Goal: Information Seeking & Learning: Learn about a topic

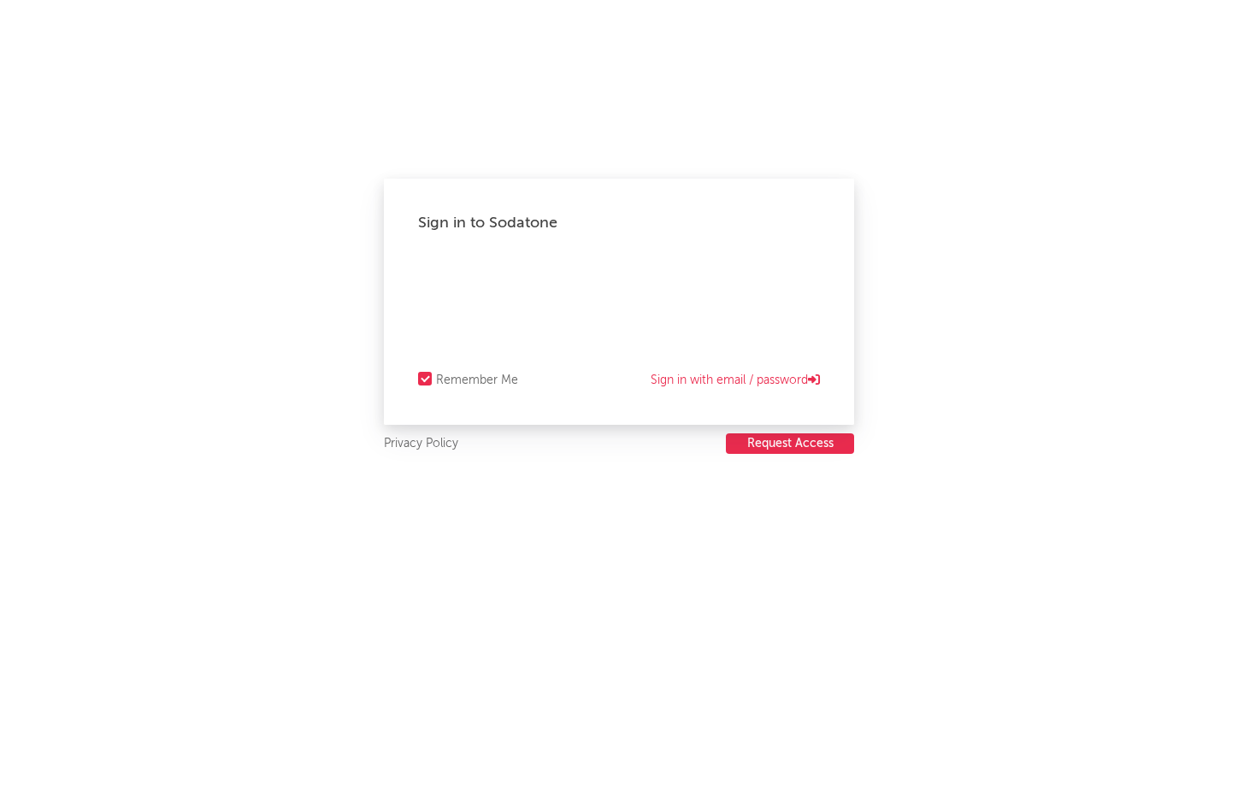
select select "recorded_music"
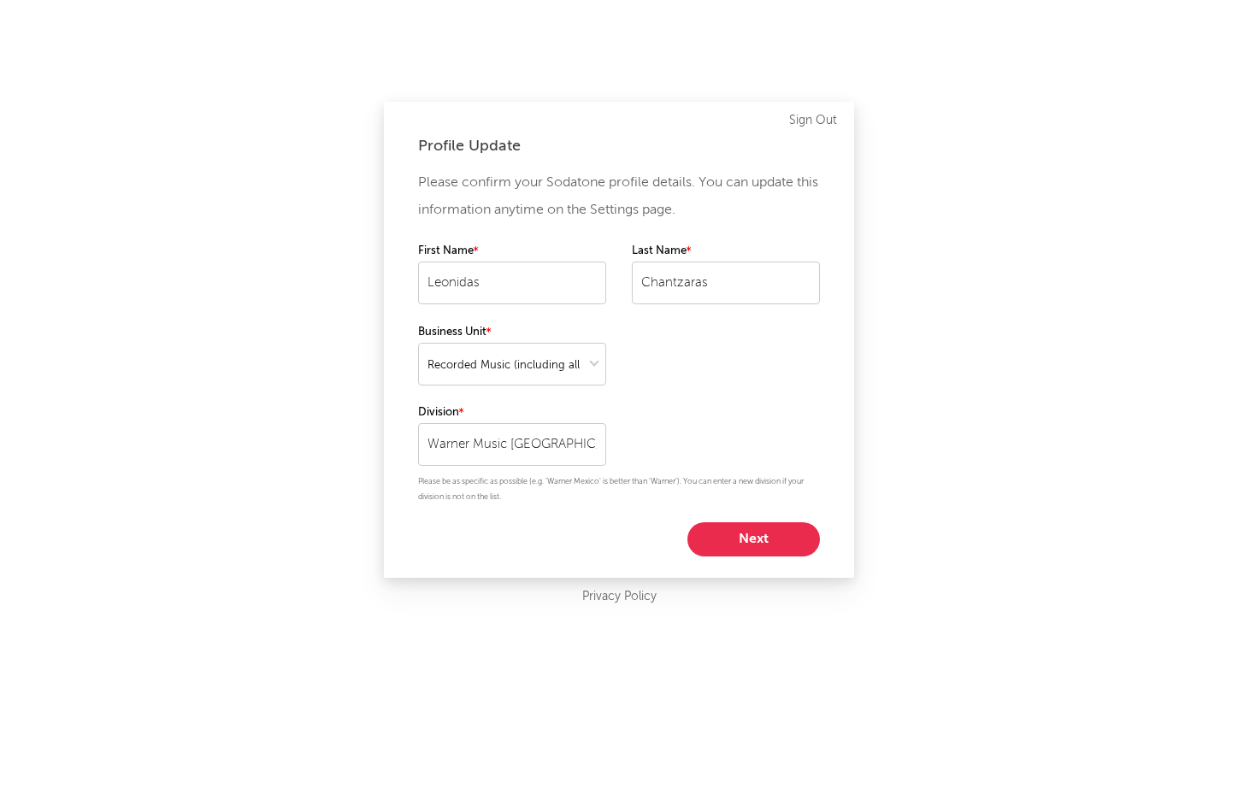
click at [749, 540] on button "Next" at bounding box center [753, 539] width 133 height 34
select select "manager"
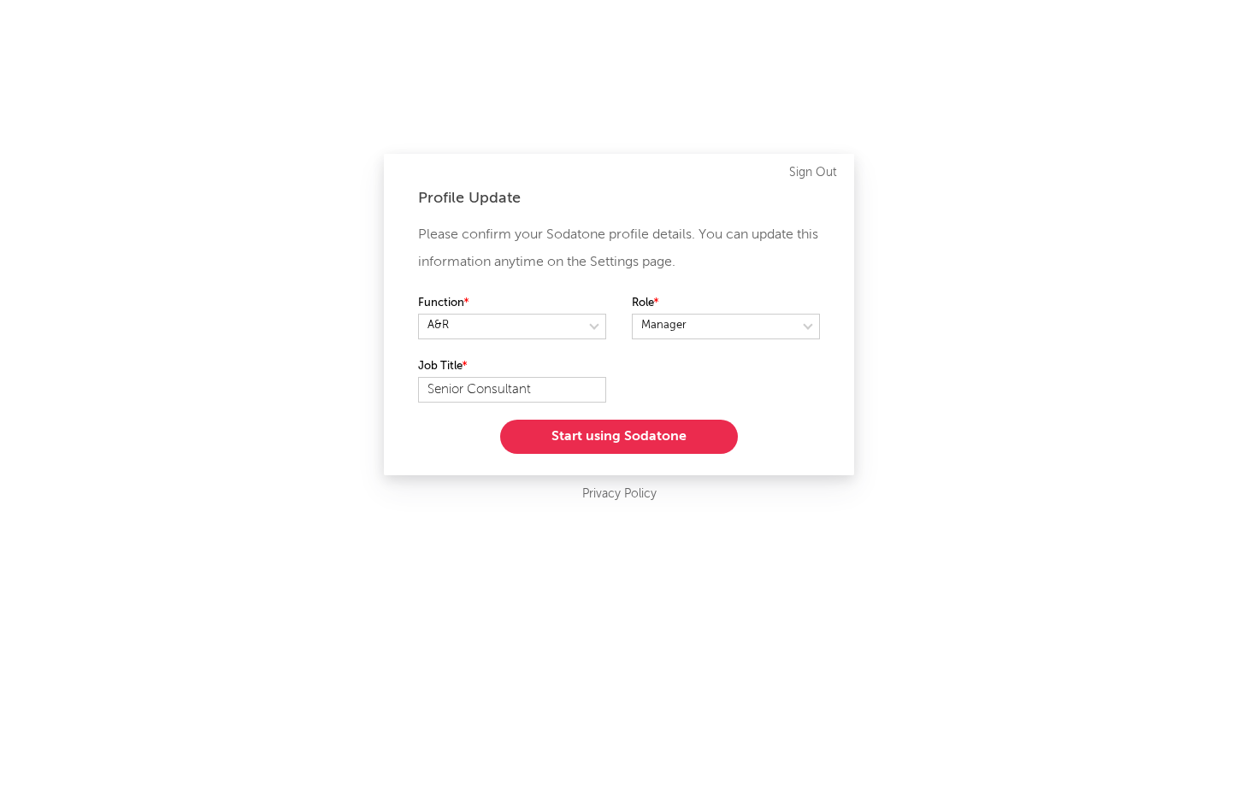
click at [603, 439] on button "Start using Sodatone" at bounding box center [619, 437] width 238 height 34
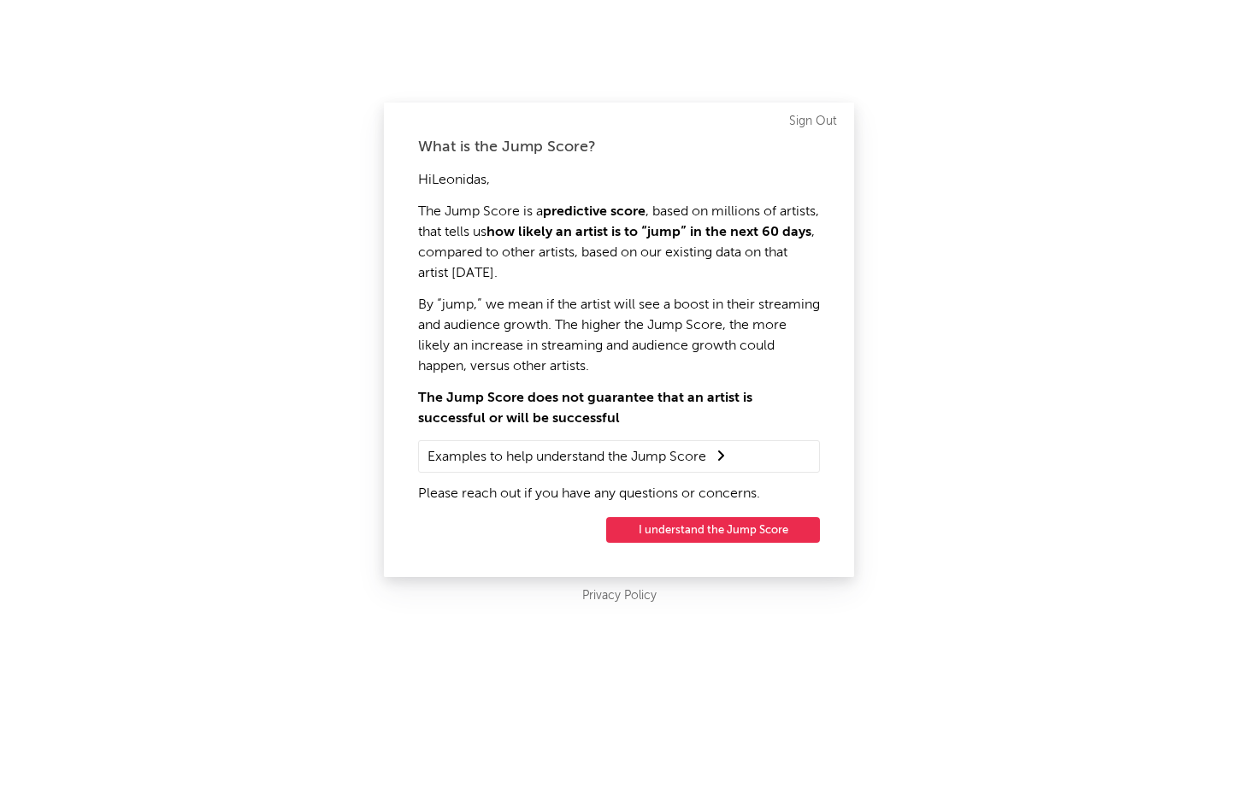
click at [672, 532] on button "I understand the Jump Score" at bounding box center [713, 530] width 214 height 26
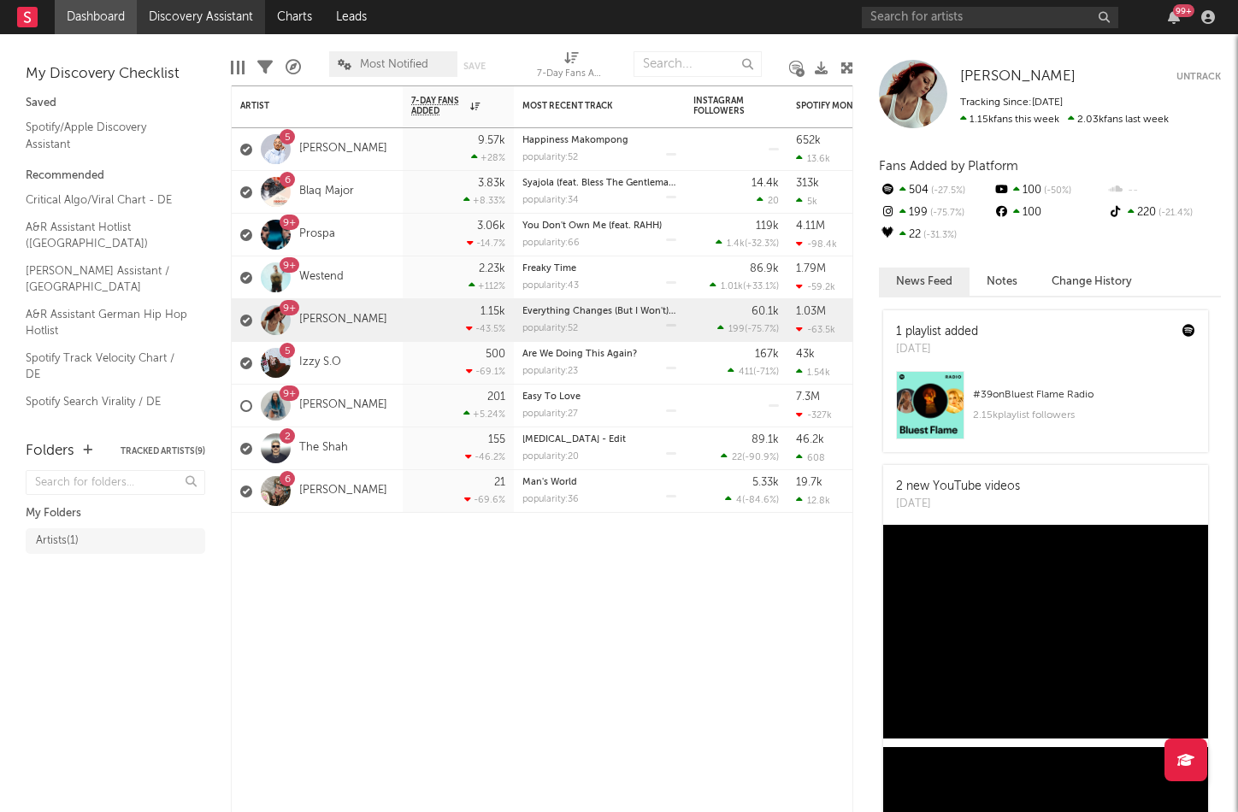
click at [176, 21] on link "Discovery Assistant" at bounding box center [201, 17] width 128 height 34
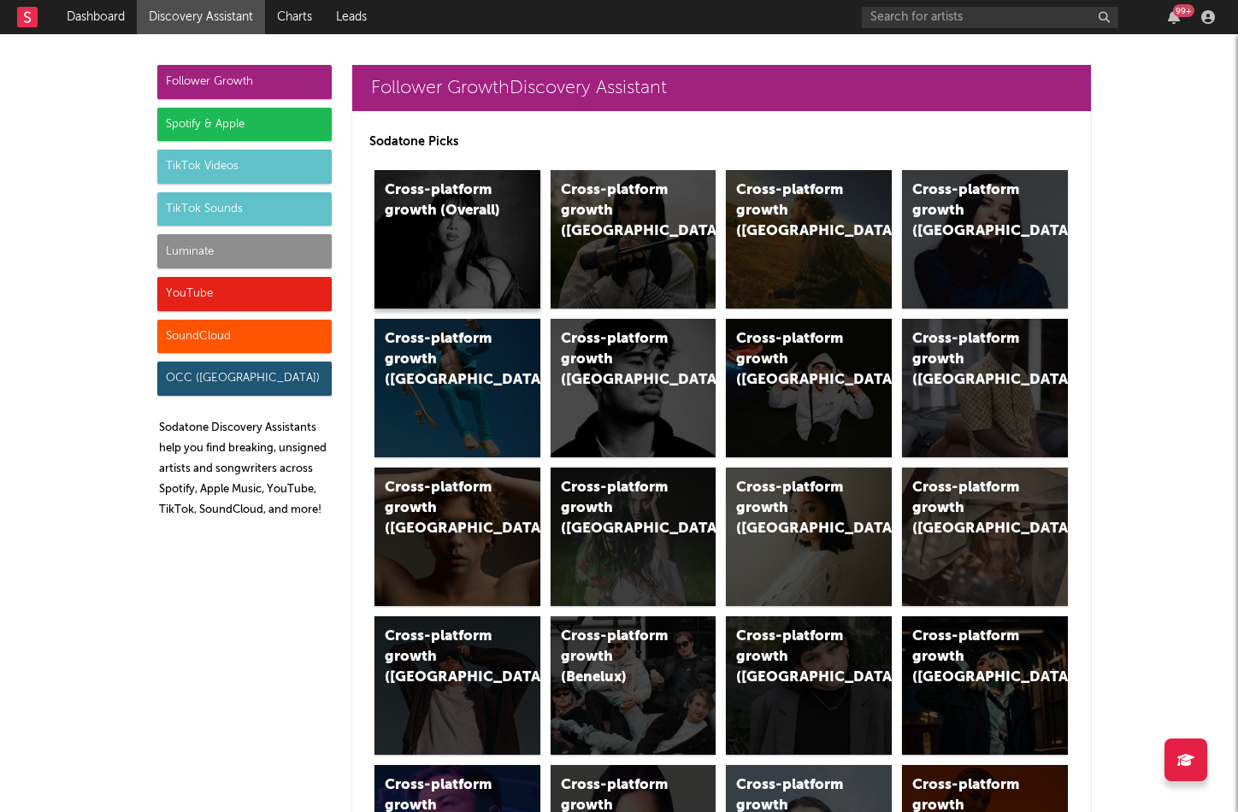
click at [435, 221] on div "Cross-platform growth (Overall)" at bounding box center [457, 239] width 166 height 139
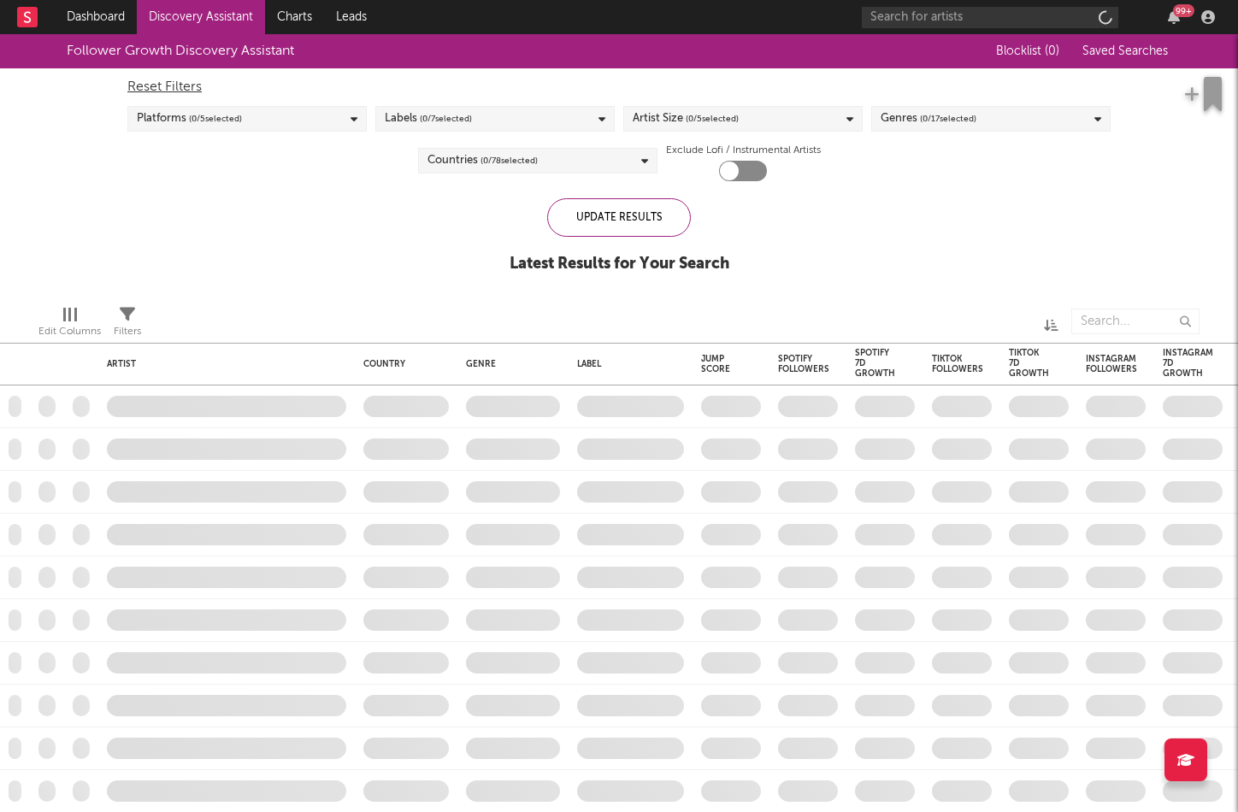
checkbox input "true"
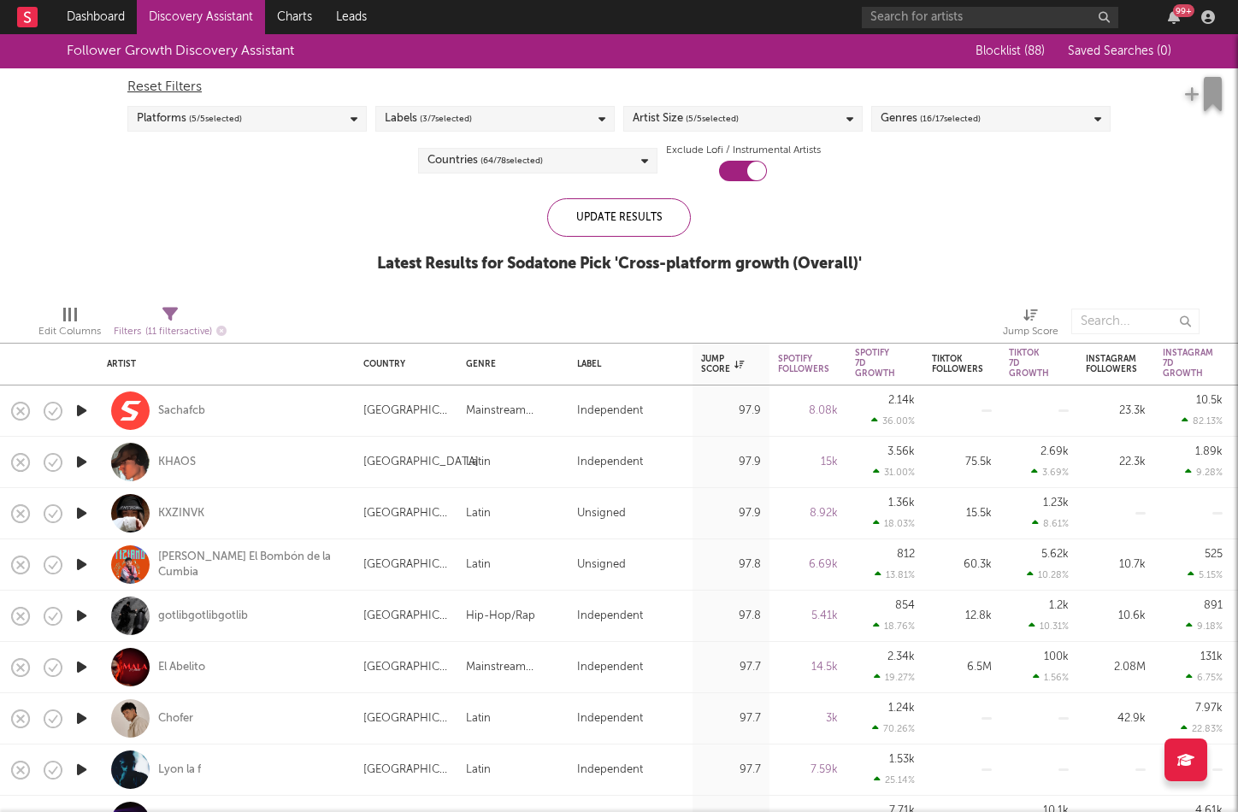
click at [935, 109] on span "( 16 / 17 selected)" at bounding box center [950, 119] width 61 height 21
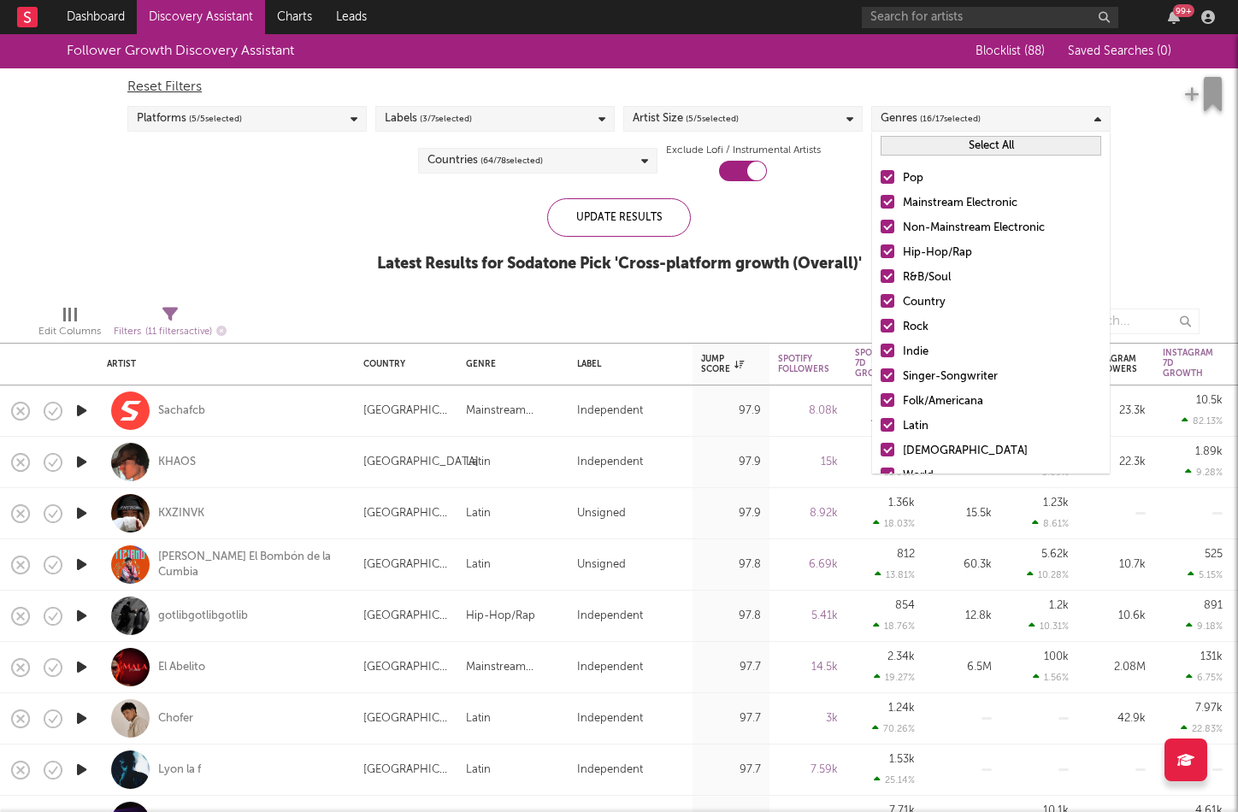
click at [885, 223] on div at bounding box center [888, 227] width 14 height 14
click at [881, 223] on input "Non-Mainstream Electronic" at bounding box center [881, 228] width 0 height 21
click at [885, 249] on div at bounding box center [888, 252] width 14 height 14
click at [881, 249] on input "Hip-Hop/Rap" at bounding box center [881, 253] width 0 height 21
drag, startPoint x: 886, startPoint y: 274, endPoint x: 889, endPoint y: 297, distance: 22.5
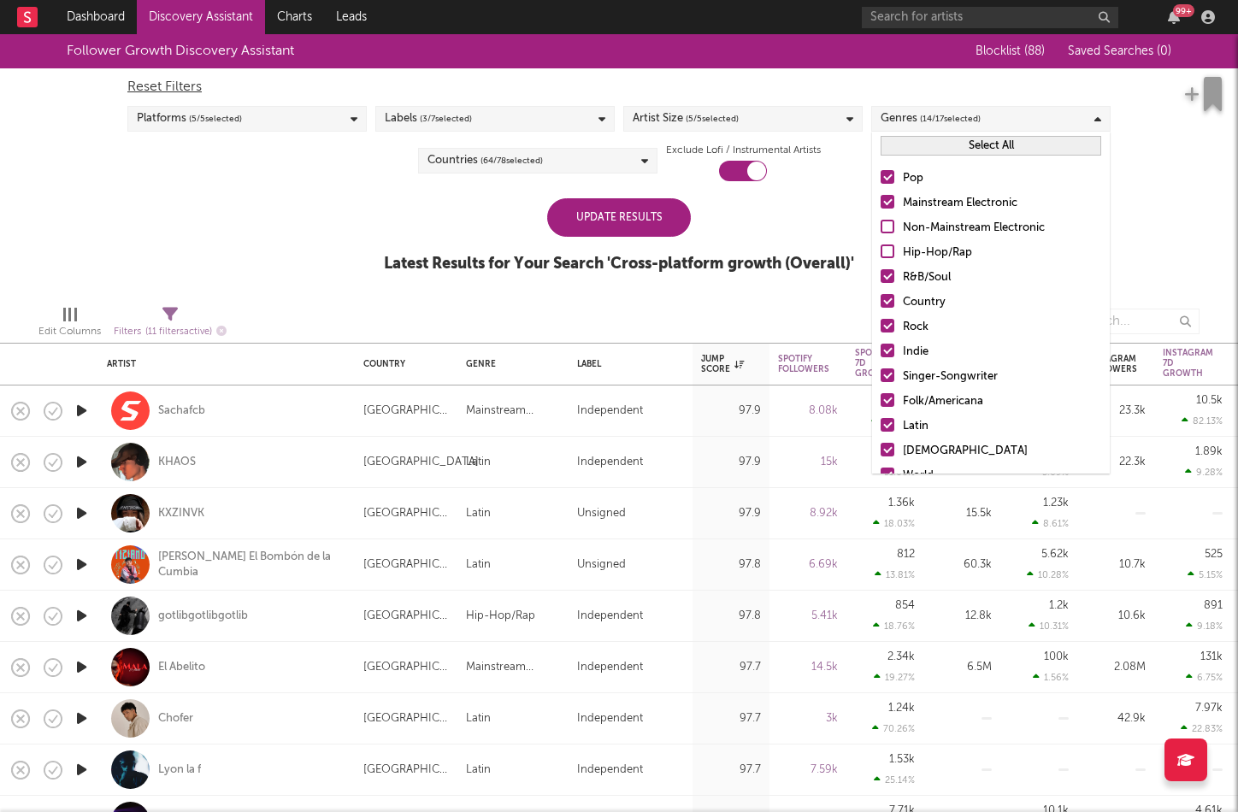
click at [886, 275] on div at bounding box center [888, 276] width 14 height 14
click at [881, 275] on input "R&B/Soul" at bounding box center [881, 278] width 0 height 21
drag, startPoint x: 889, startPoint y: 302, endPoint x: 888, endPoint y: 316, distance: 14.6
click at [889, 306] on div at bounding box center [888, 301] width 14 height 14
click at [881, 306] on input "Country" at bounding box center [881, 302] width 0 height 21
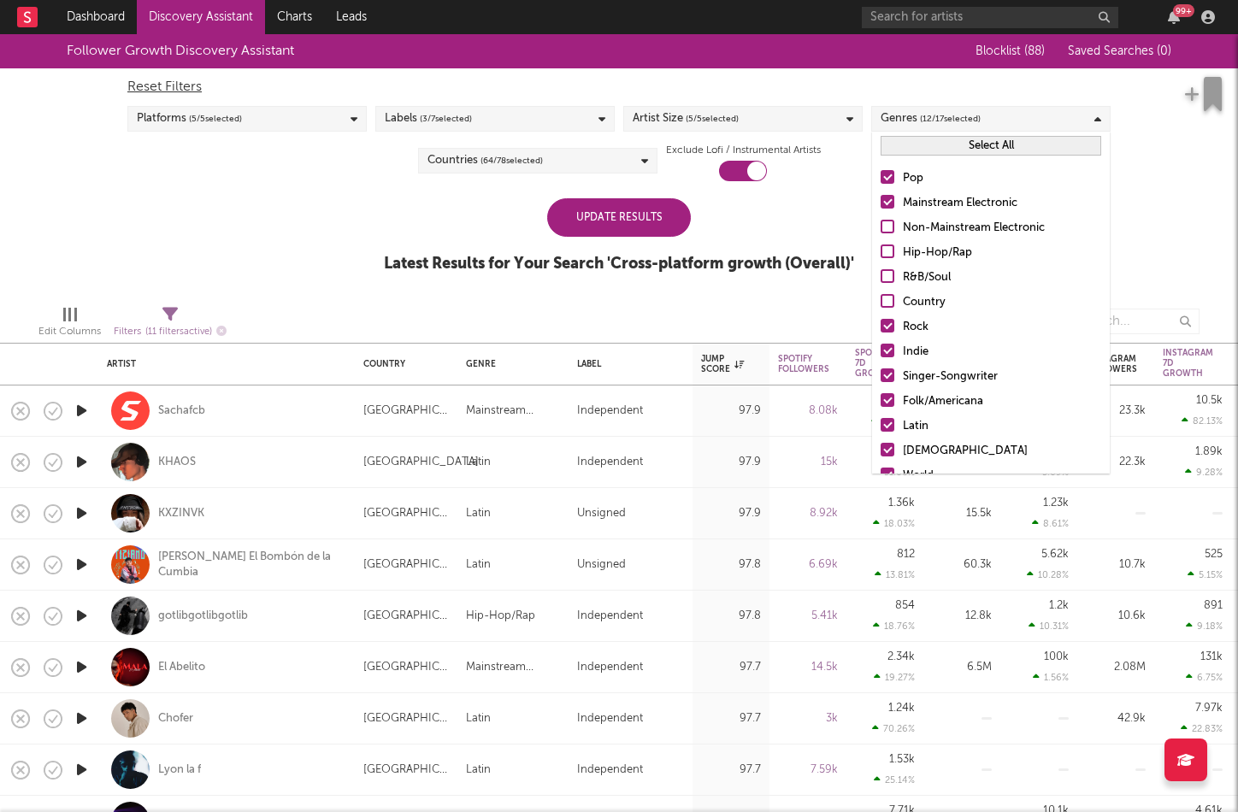
click at [887, 327] on div at bounding box center [888, 326] width 14 height 14
click at [881, 327] on input "Rock" at bounding box center [881, 327] width 0 height 21
click at [884, 354] on div at bounding box center [888, 351] width 14 height 14
click at [881, 354] on input "Indie" at bounding box center [881, 352] width 0 height 21
click at [884, 374] on div at bounding box center [888, 376] width 14 height 14
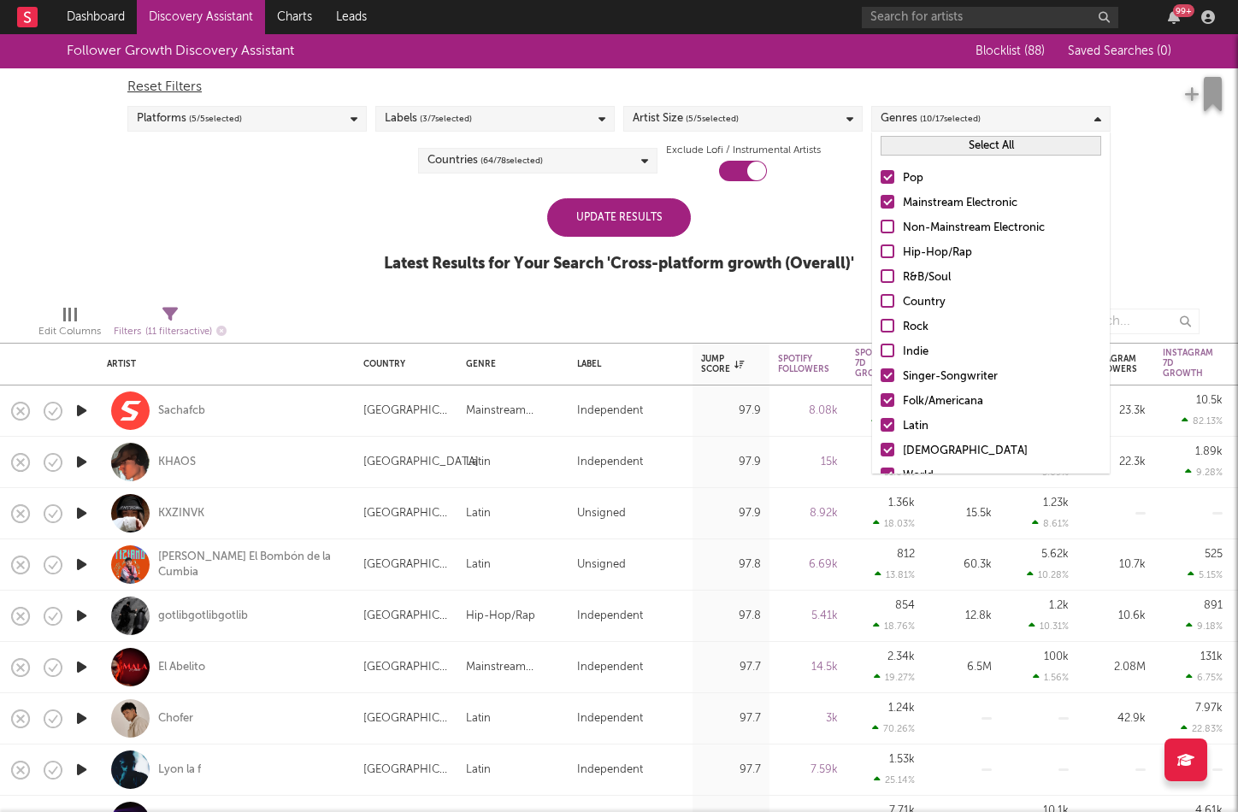
click at [881, 374] on input "Singer-Songwriter" at bounding box center [881, 377] width 0 height 21
click at [885, 412] on div "Pop Mainstream Electronic Non-Mainstream Electronic Hip-Hop/Rap R&B/Soul Countr…" at bounding box center [991, 377] width 238 height 434
click at [889, 427] on div at bounding box center [888, 425] width 14 height 14
click at [881, 427] on input "Latin" at bounding box center [881, 426] width 0 height 21
click at [887, 442] on label "African" at bounding box center [991, 451] width 221 height 21
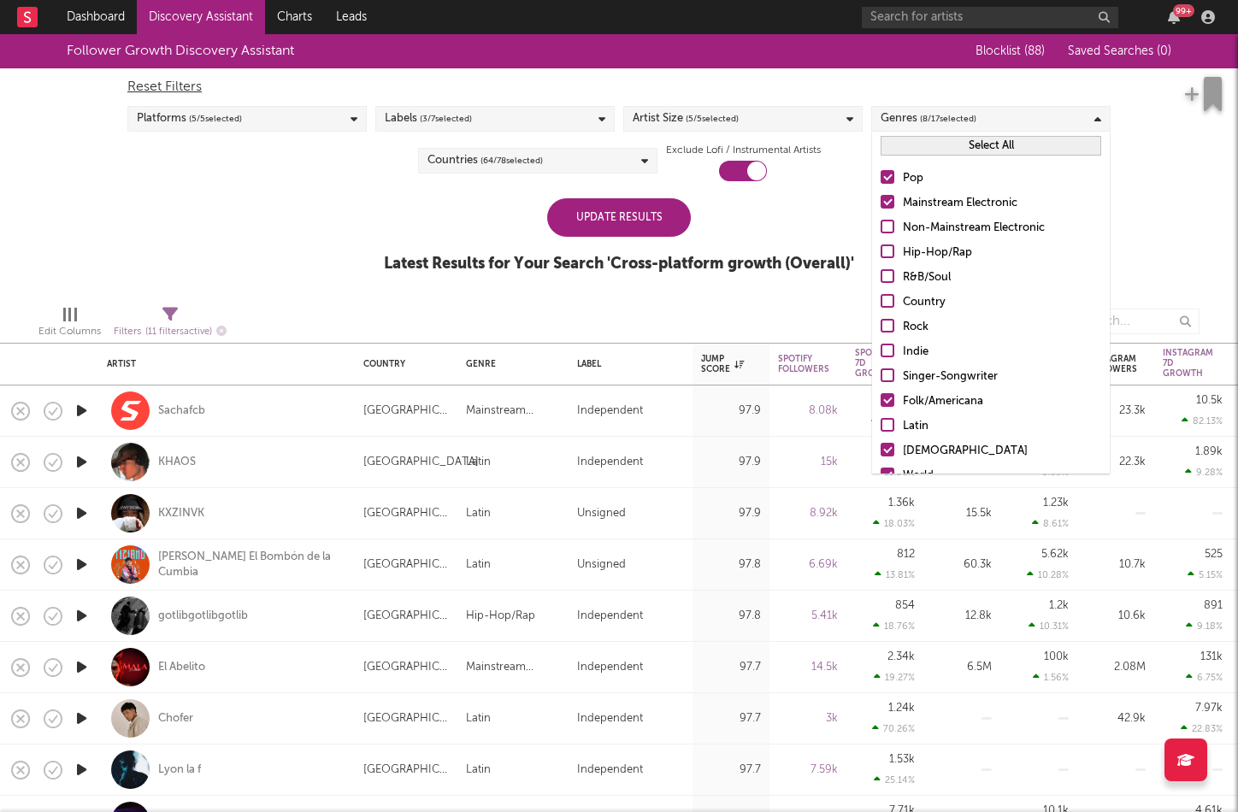
click at [881, 442] on input "African" at bounding box center [881, 451] width 0 height 21
drag, startPoint x: 883, startPoint y: 398, endPoint x: 877, endPoint y: 451, distance: 53.3
click at [884, 399] on div at bounding box center [888, 400] width 14 height 14
click at [881, 399] on input "Folk/Americana" at bounding box center [881, 402] width 0 height 21
click at [887, 467] on label "World" at bounding box center [991, 476] width 221 height 21
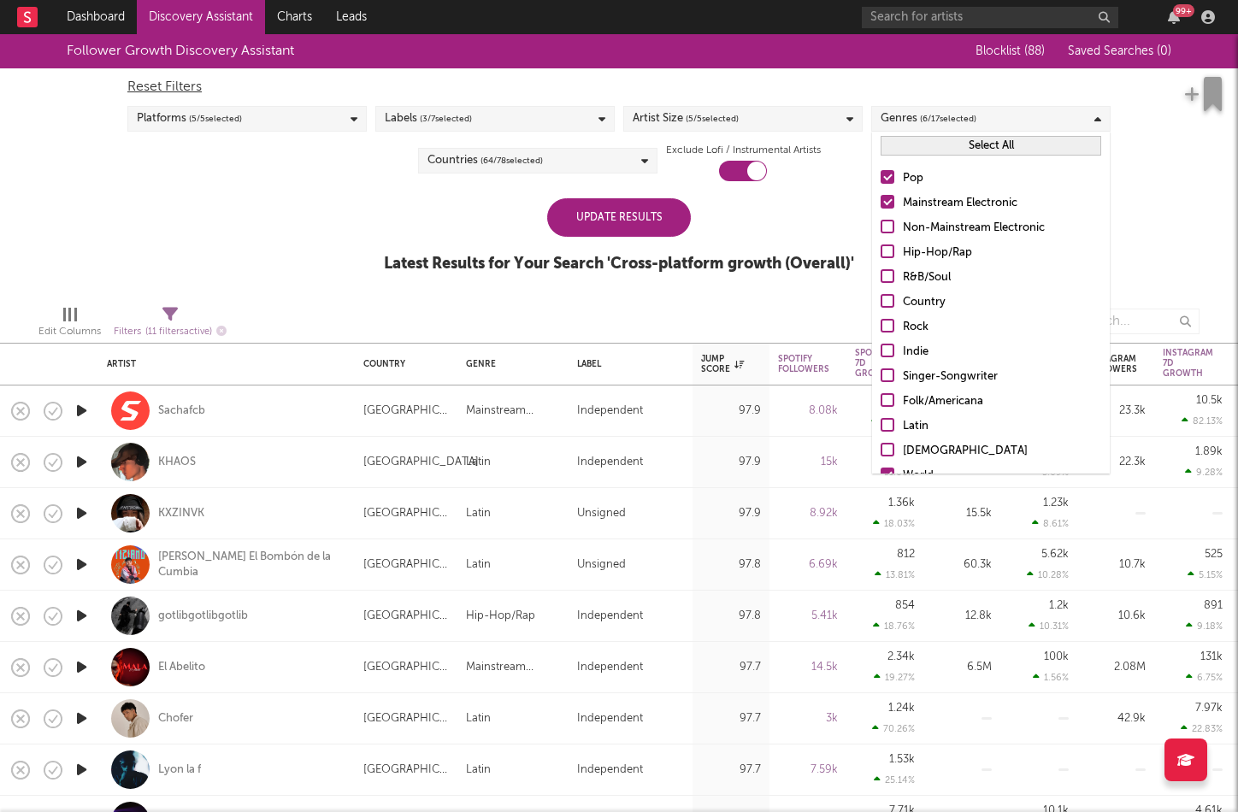
click at [881, 467] on input "World" at bounding box center [881, 476] width 0 height 21
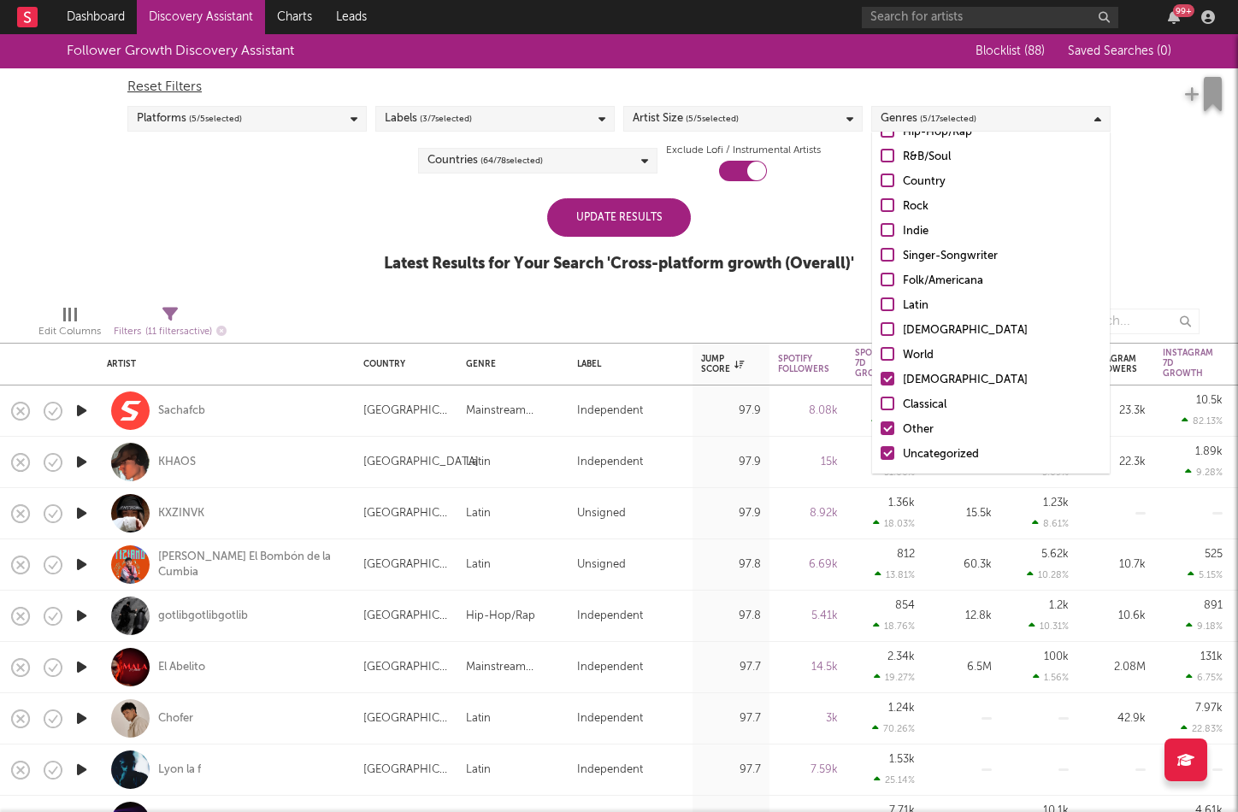
scroll to position [121, 0]
click at [889, 376] on div at bounding box center [888, 379] width 14 height 14
click at [881, 376] on input "Christian" at bounding box center [881, 380] width 0 height 21
click at [889, 430] on div at bounding box center [888, 429] width 14 height 14
click at [881, 430] on input "Other" at bounding box center [881, 430] width 0 height 21
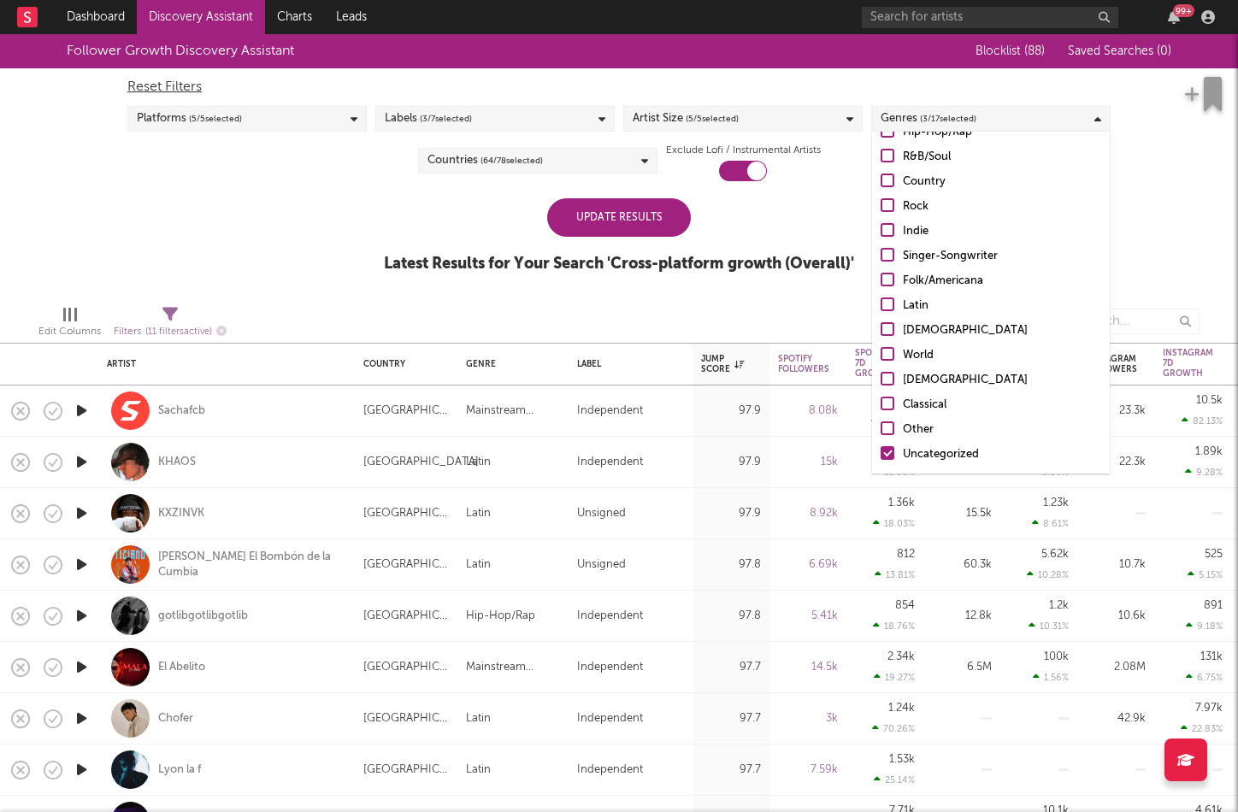
click at [886, 456] on div at bounding box center [888, 453] width 14 height 14
click at [881, 456] on input "Uncategorized" at bounding box center [881, 455] width 0 height 21
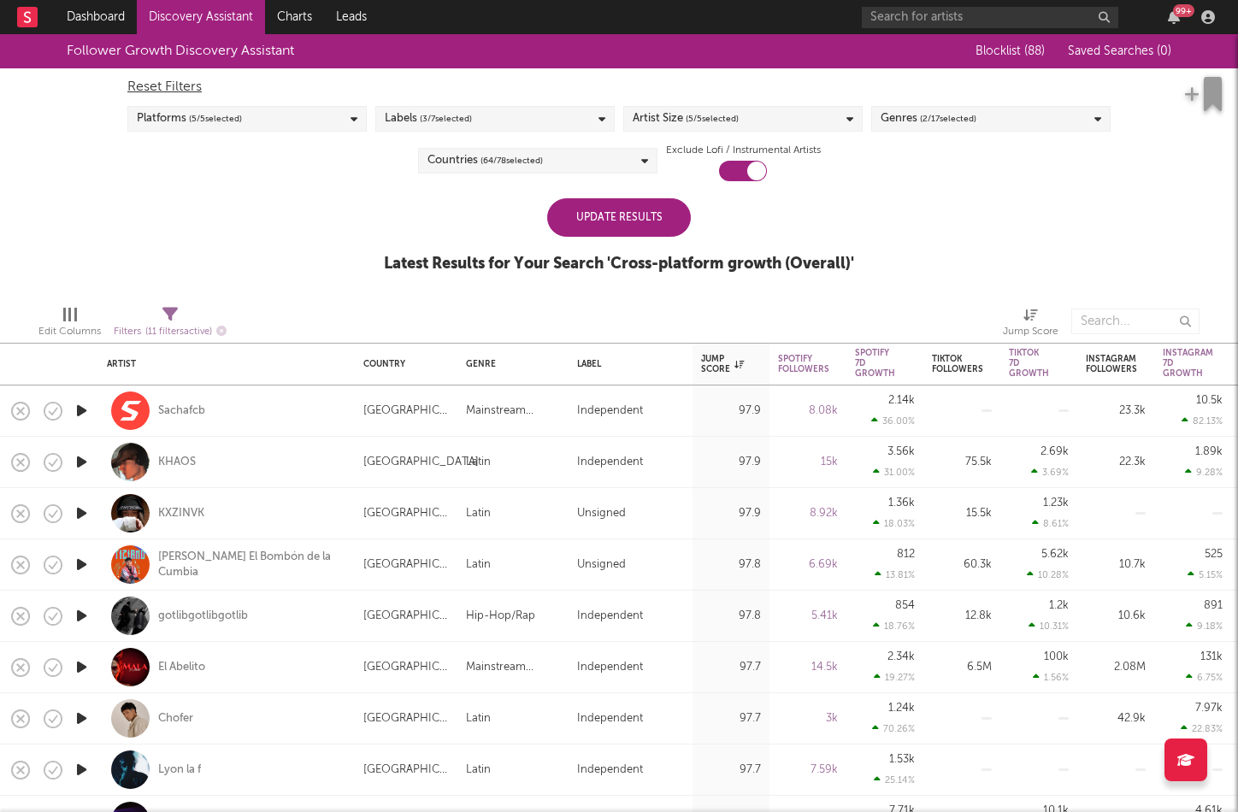
click at [1158, 198] on div "Follower Growth Discovery Assistant Blocklist ( 88 ) Saved Searches ( 0 ) Reset…" at bounding box center [619, 162] width 1238 height 257
click at [575, 212] on div "Update Results" at bounding box center [619, 217] width 144 height 38
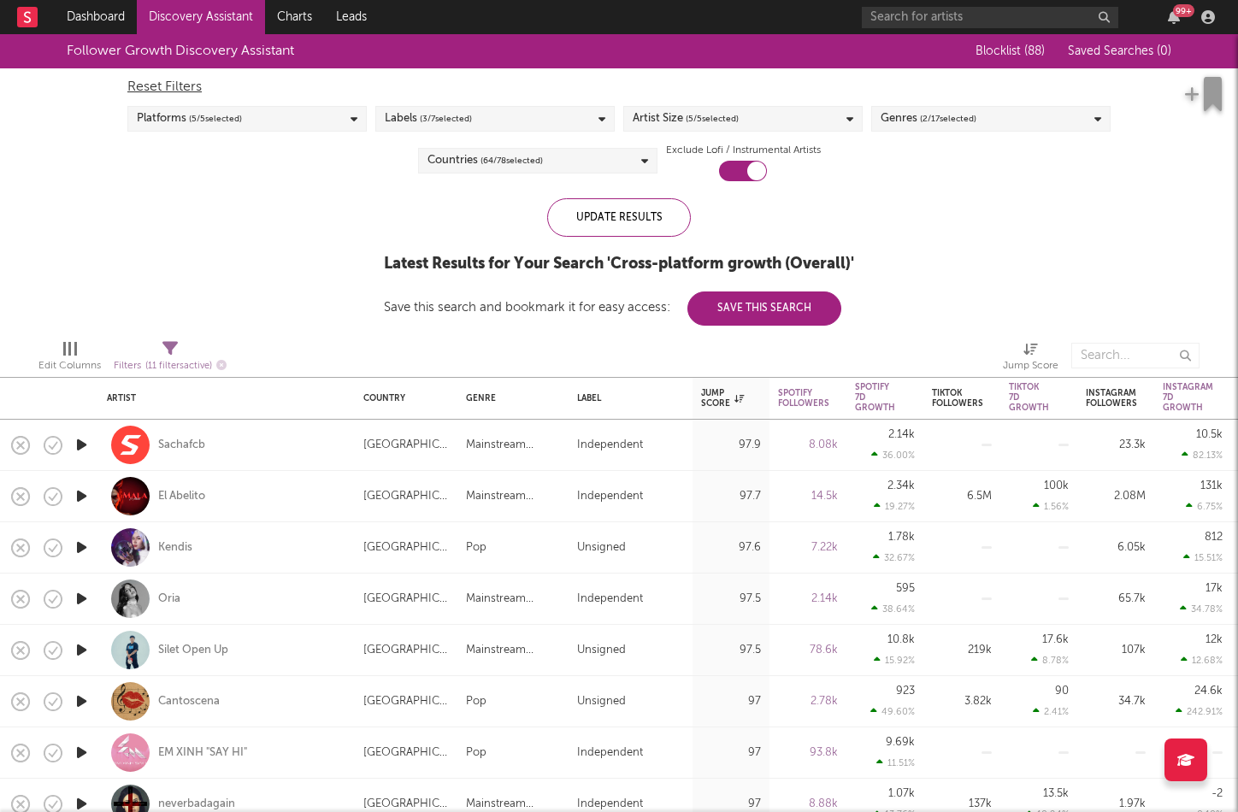
click at [81, 440] on icon "button" at bounding box center [82, 444] width 18 height 21
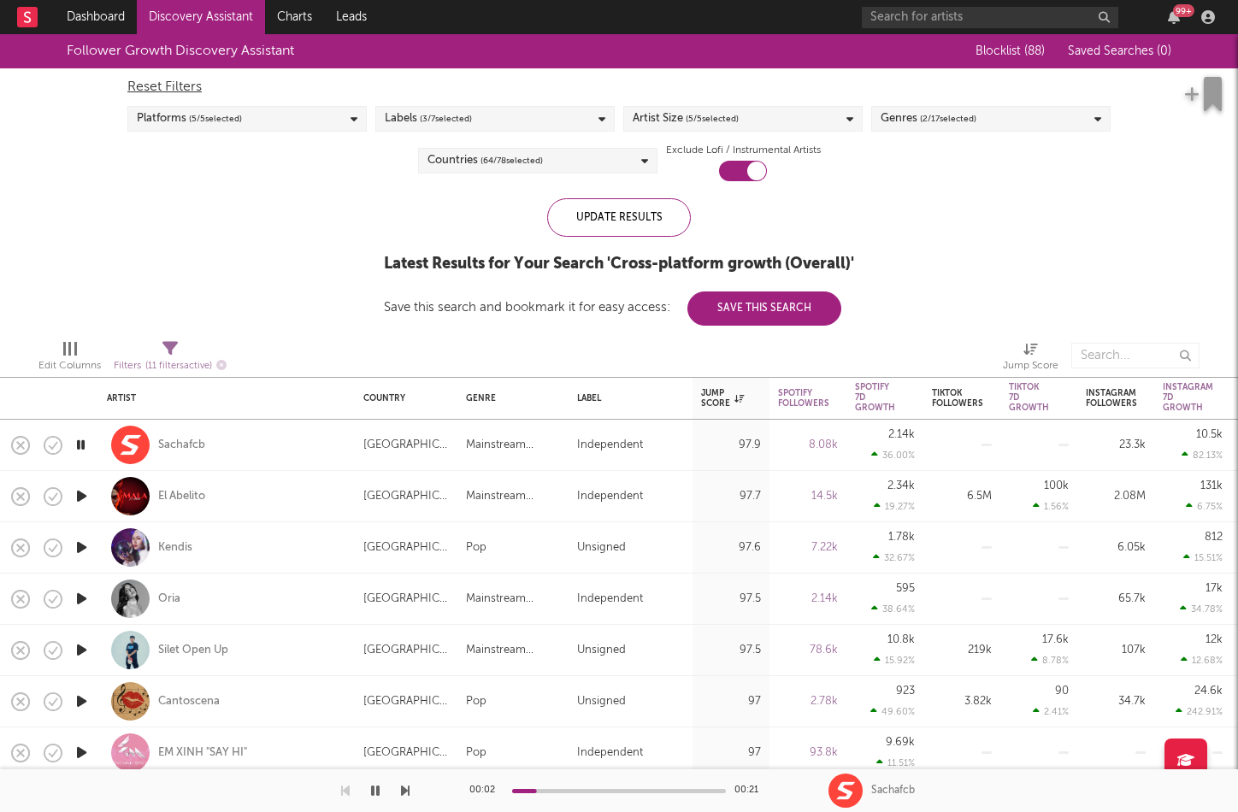
click at [80, 492] on icon "button" at bounding box center [82, 496] width 18 height 21
click at [88, 550] on icon "button" at bounding box center [82, 547] width 18 height 21
click at [73, 601] on div at bounding box center [81, 599] width 34 height 51
select select "1w"
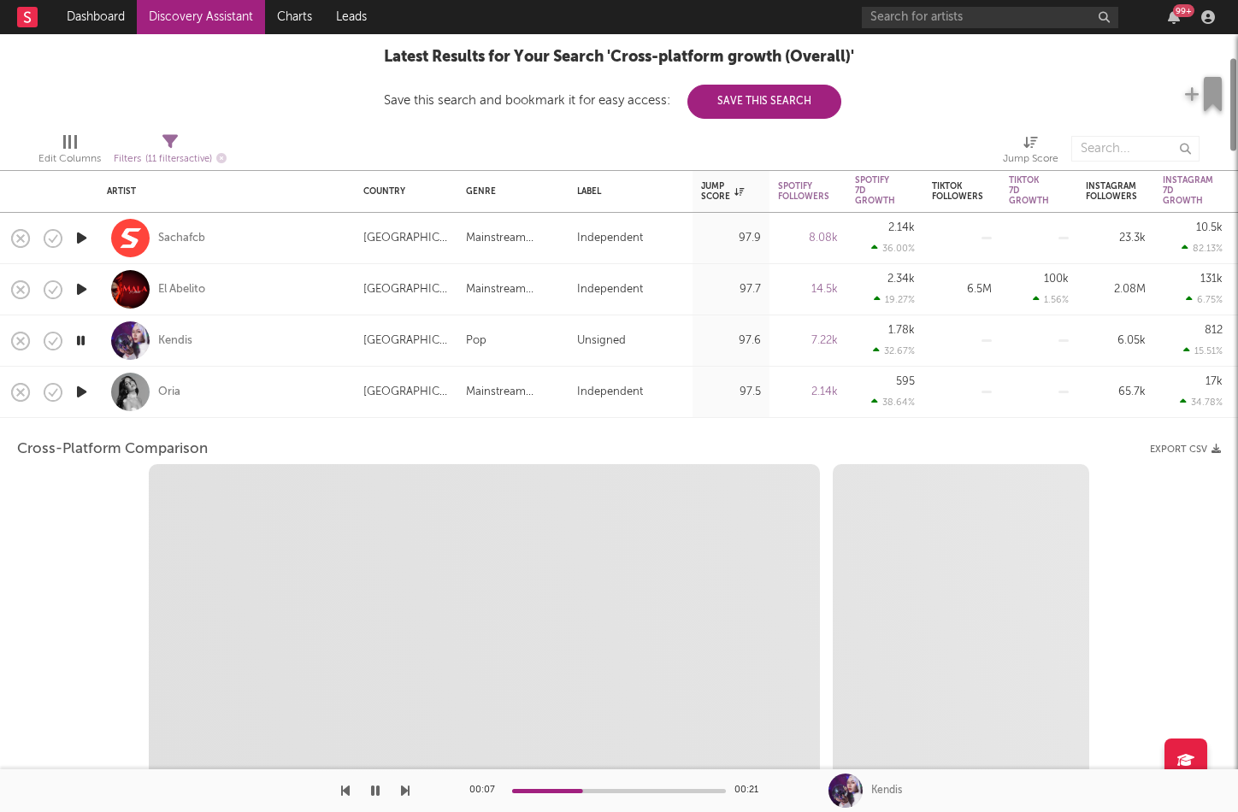
select select "1w"
click at [77, 390] on icon "button" at bounding box center [82, 391] width 18 height 21
click at [258, 395] on div "Oria" at bounding box center [226, 392] width 239 height 50
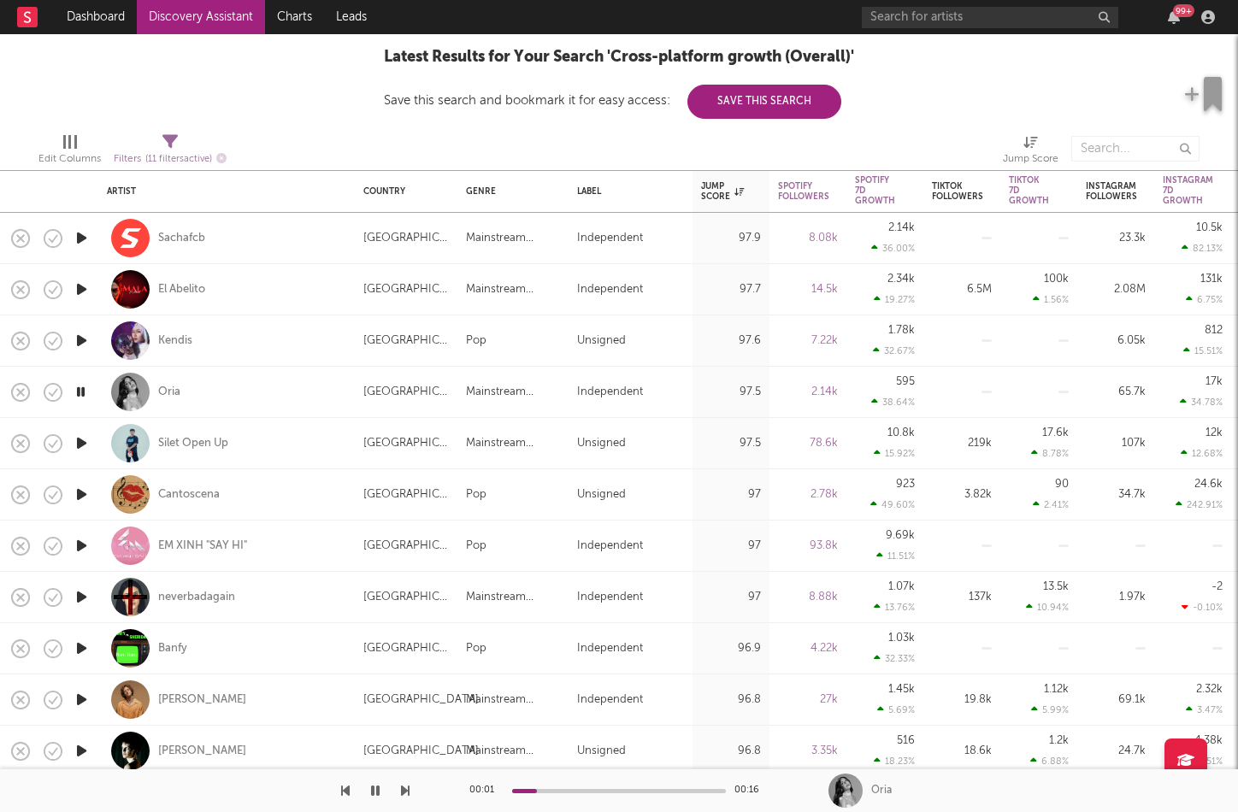
click at [86, 433] on icon "button" at bounding box center [82, 443] width 18 height 21
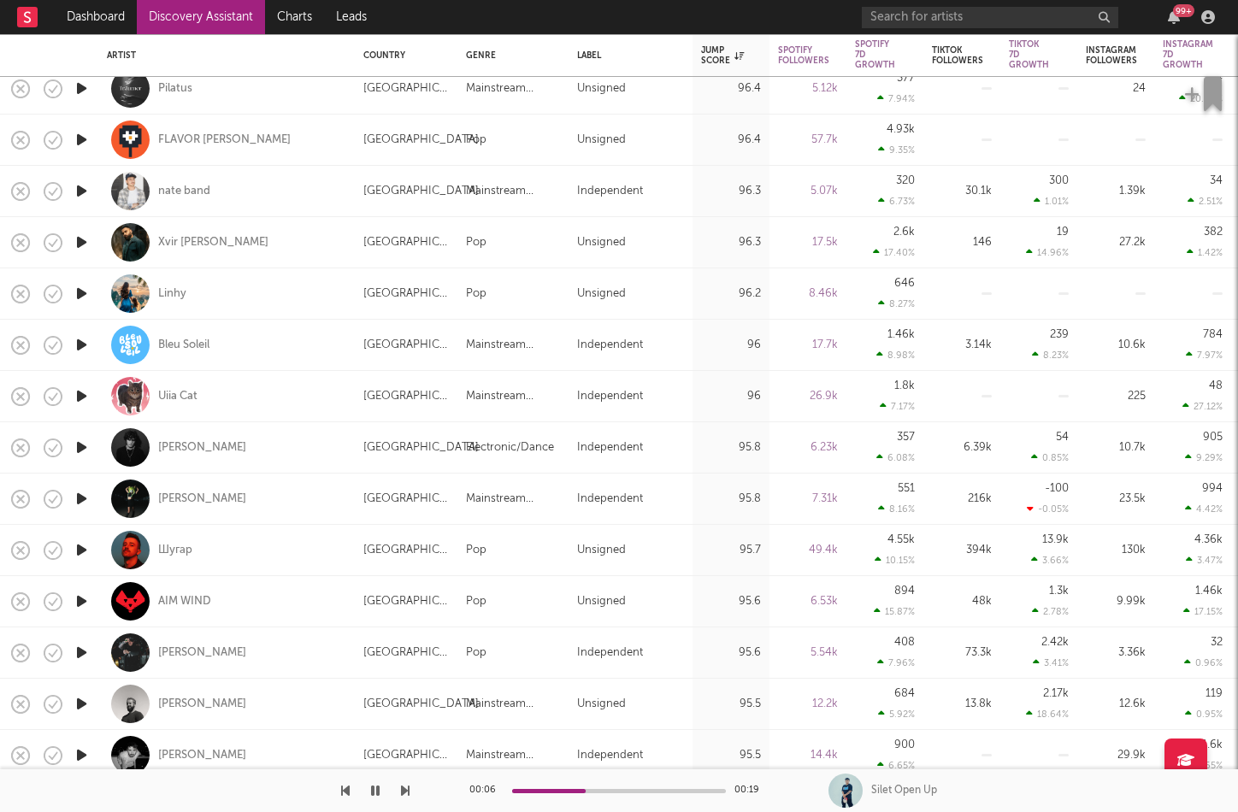
click at [87, 443] on icon "button" at bounding box center [82, 447] width 18 height 21
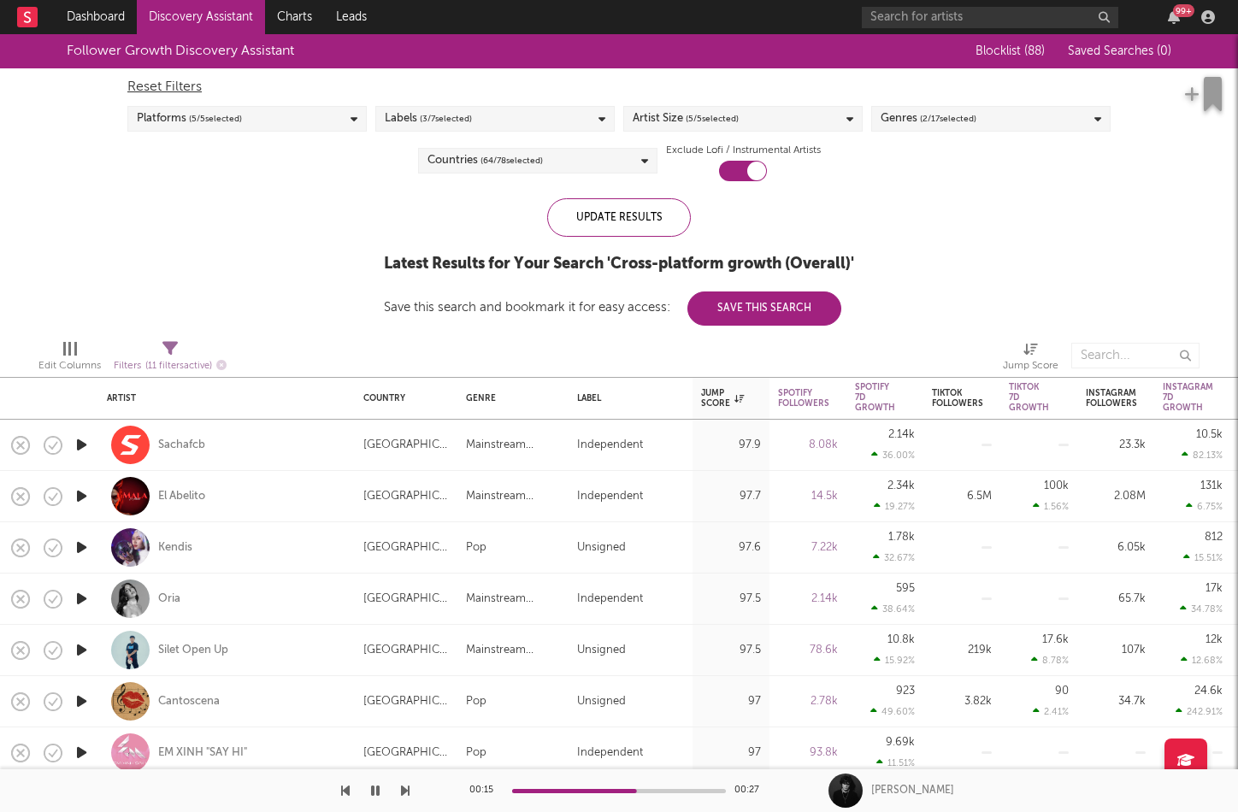
click at [82, 445] on icon "button" at bounding box center [82, 444] width 18 height 21
click at [81, 445] on icon "button" at bounding box center [81, 444] width 16 height 21
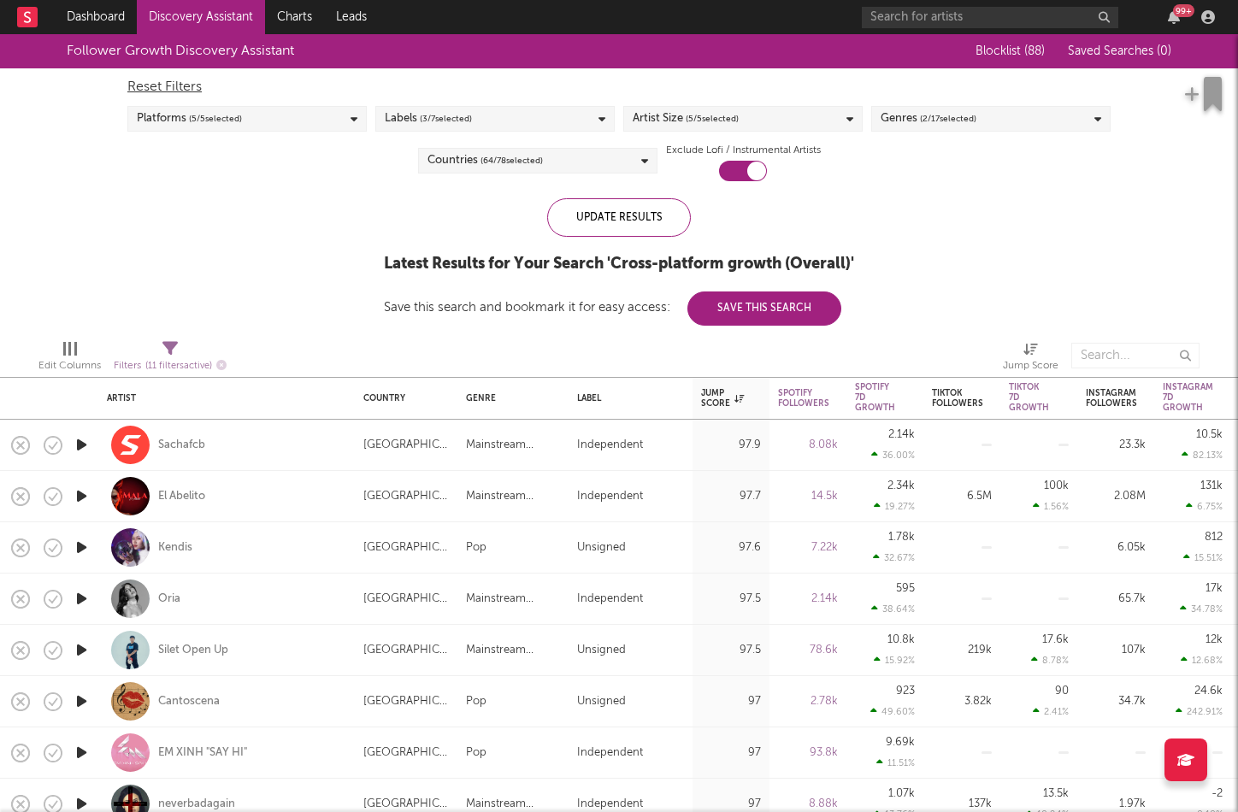
click at [1048, 201] on div "Follower Growth Discovery Assistant Blocklist ( 88 ) Saved Searches ( 0 ) Reset…" at bounding box center [619, 180] width 1238 height 292
click at [860, 15] on nav "Dashboard Discovery Assistant Charts Leads 99 +" at bounding box center [619, 17] width 1238 height 34
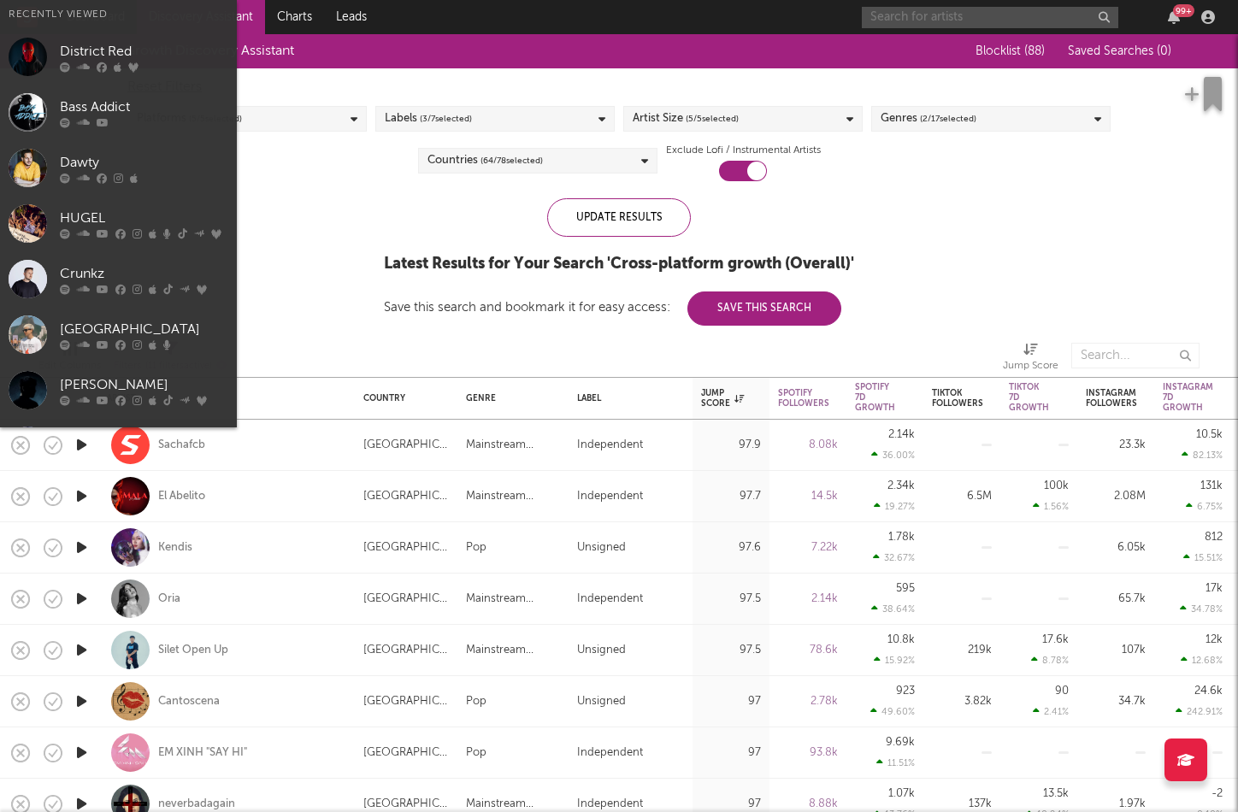
drag, startPoint x: 885, startPoint y: 13, endPoint x: 888, endPoint y: 21, distance: 9.2
click at [885, 13] on input "text" at bounding box center [990, 17] width 256 height 21
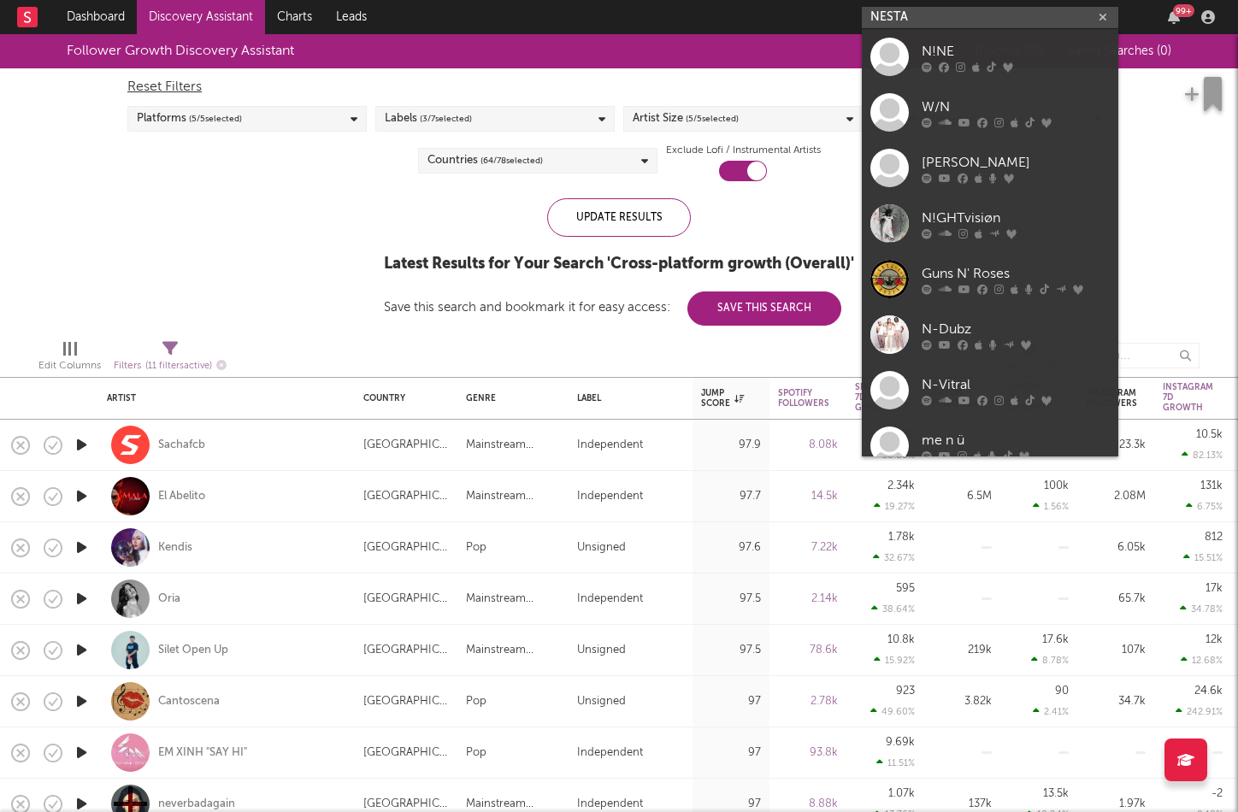
type input "NESTA"
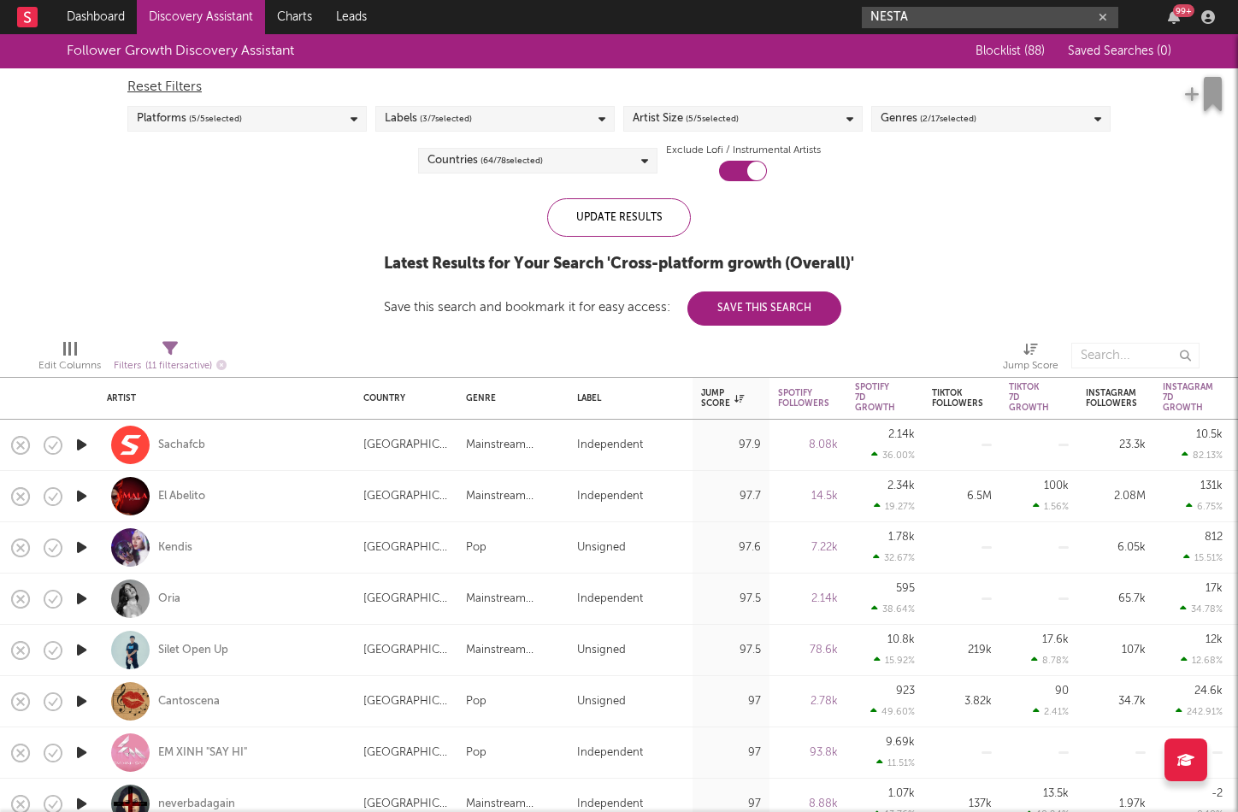
click at [958, 25] on input "NESTA" at bounding box center [990, 17] width 256 height 21
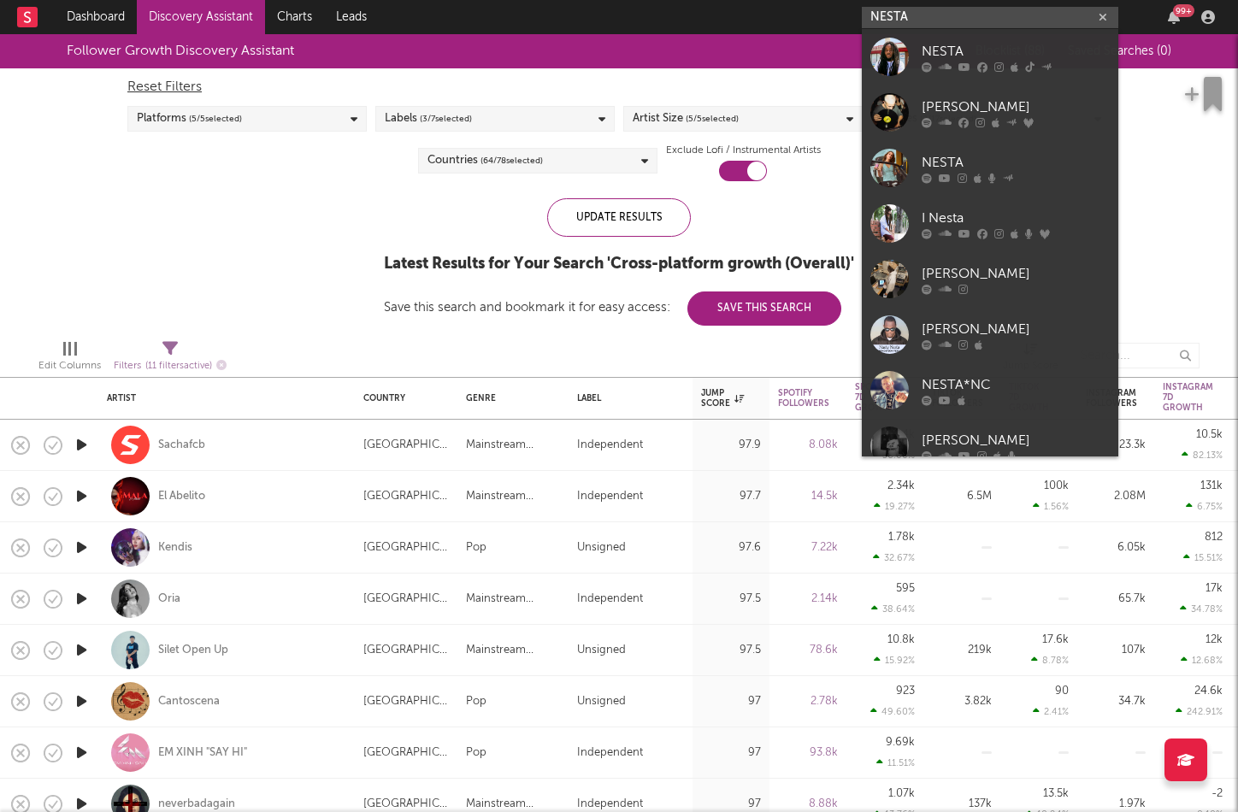
click at [1017, 17] on input "NESTA" at bounding box center [990, 17] width 256 height 21
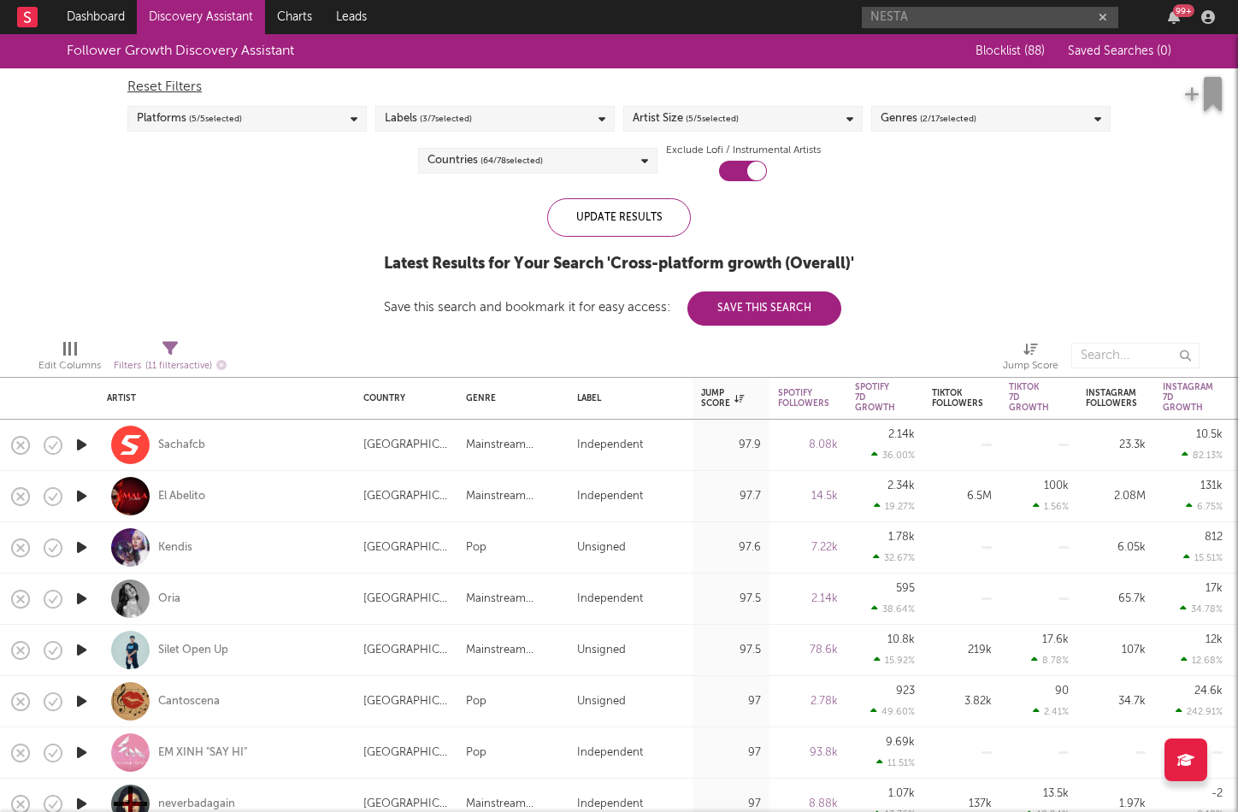
drag, startPoint x: 175, startPoint y: 189, endPoint x: 185, endPoint y: 193, distance: 10.3
click at [176, 190] on div "Follower Growth Discovery Assistant Blocklist ( 88 ) Saved Searches ( 0 ) Reset…" at bounding box center [619, 180] width 1238 height 292
click at [298, 15] on link "Charts" at bounding box center [294, 17] width 59 height 34
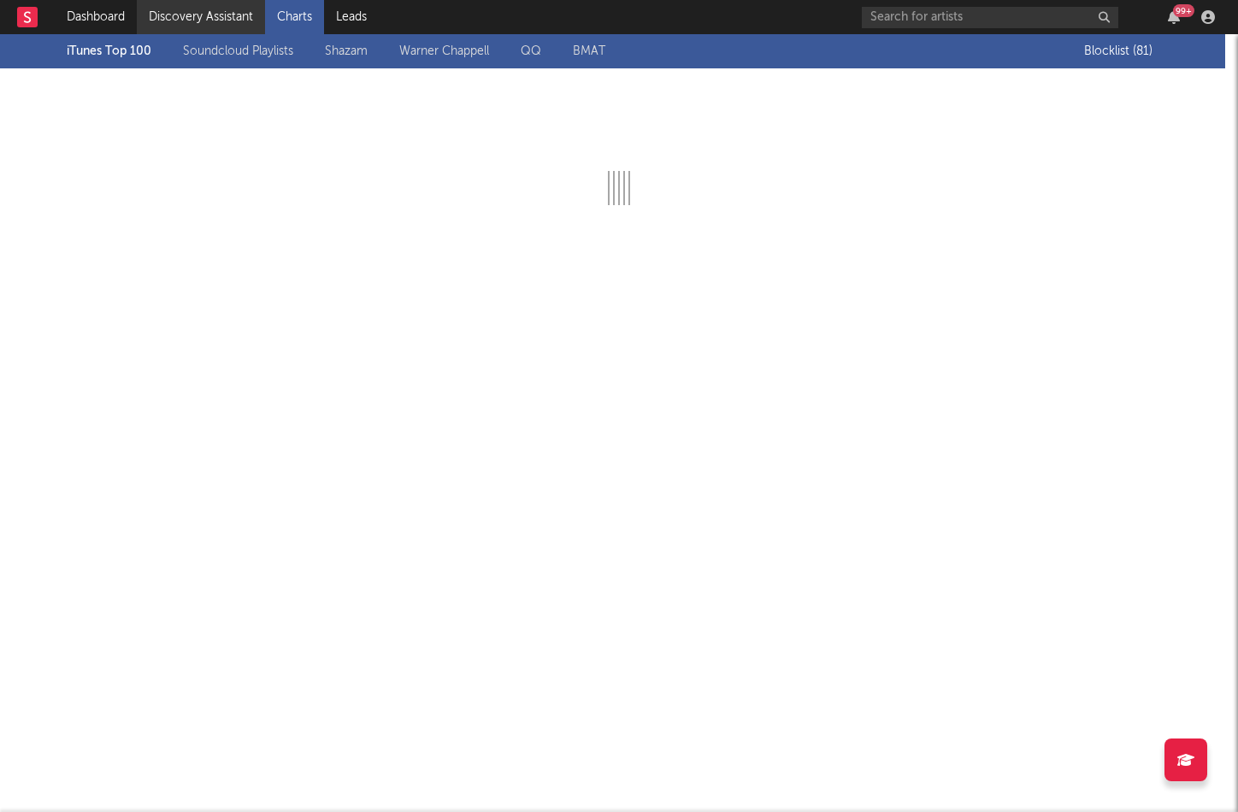
click at [203, 20] on link "Discovery Assistant" at bounding box center [201, 17] width 128 height 34
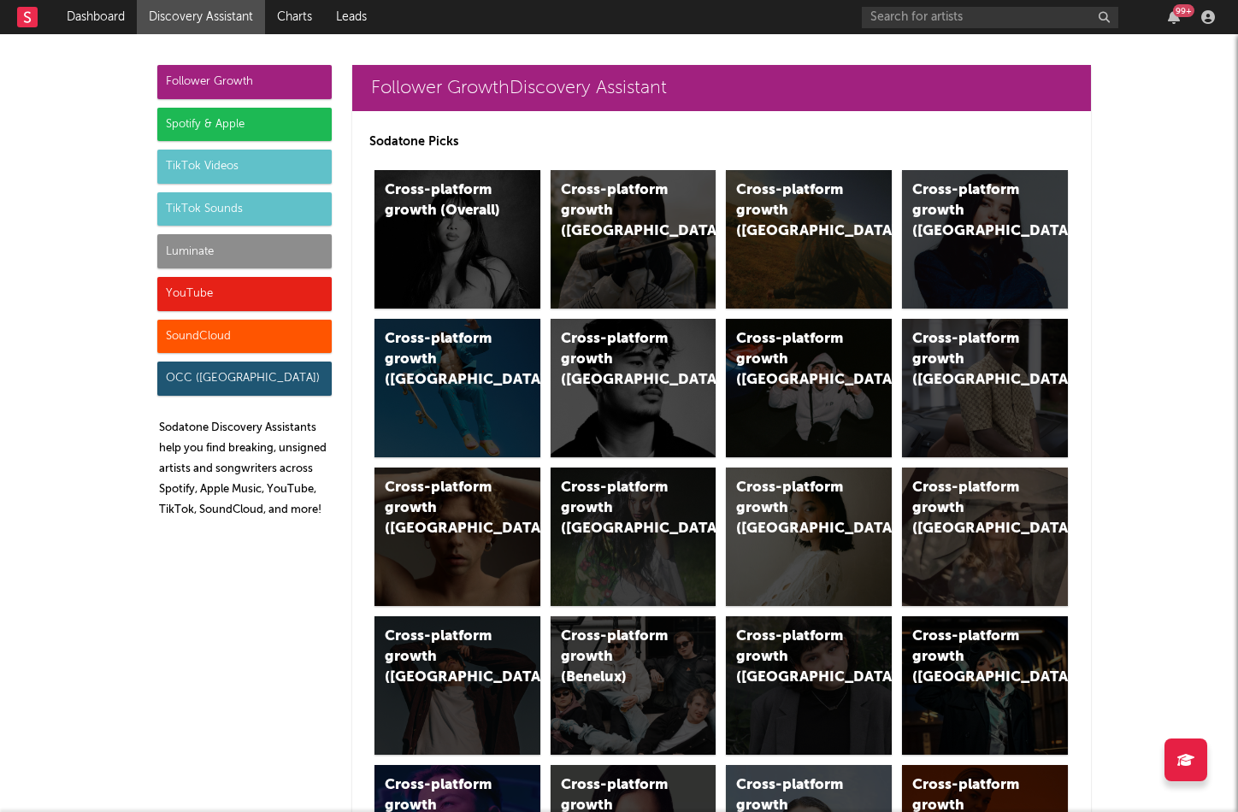
click at [192, 133] on div "Spotify & Apple" at bounding box center [244, 125] width 174 height 34
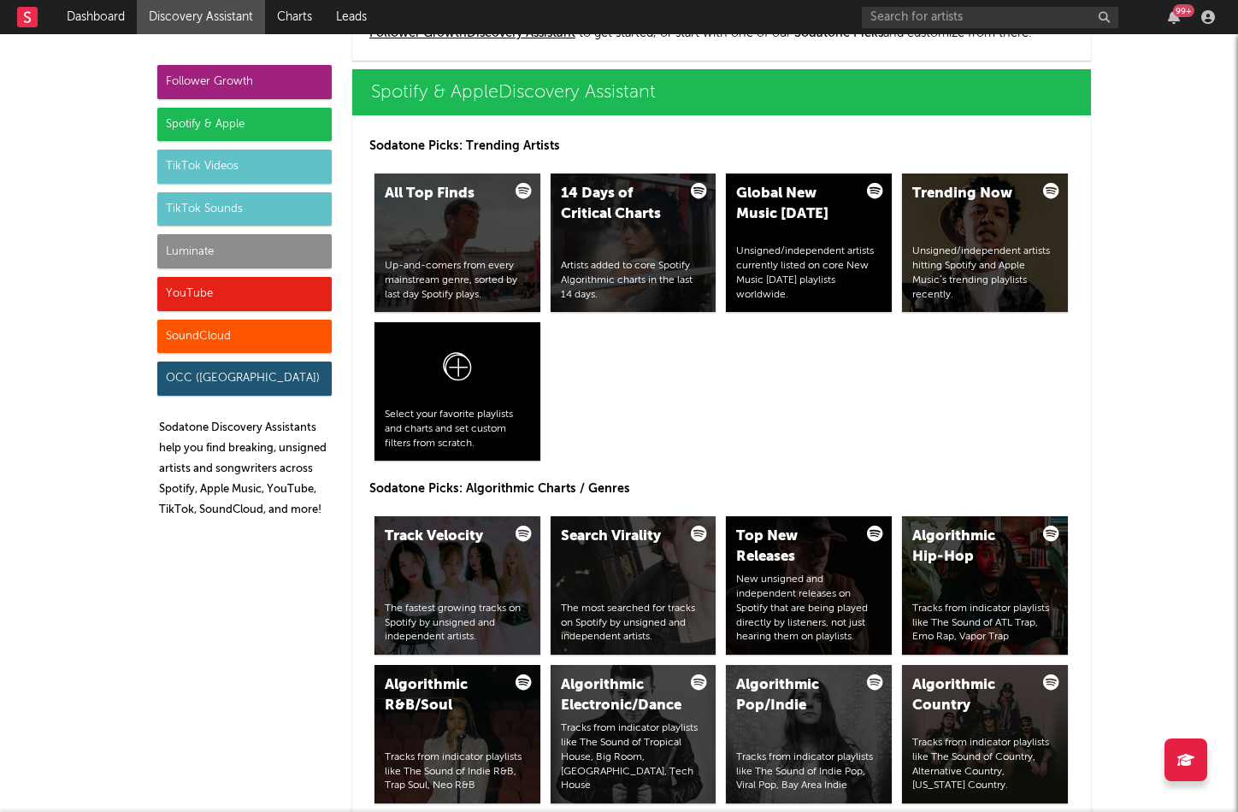
scroll to position [1709, 0]
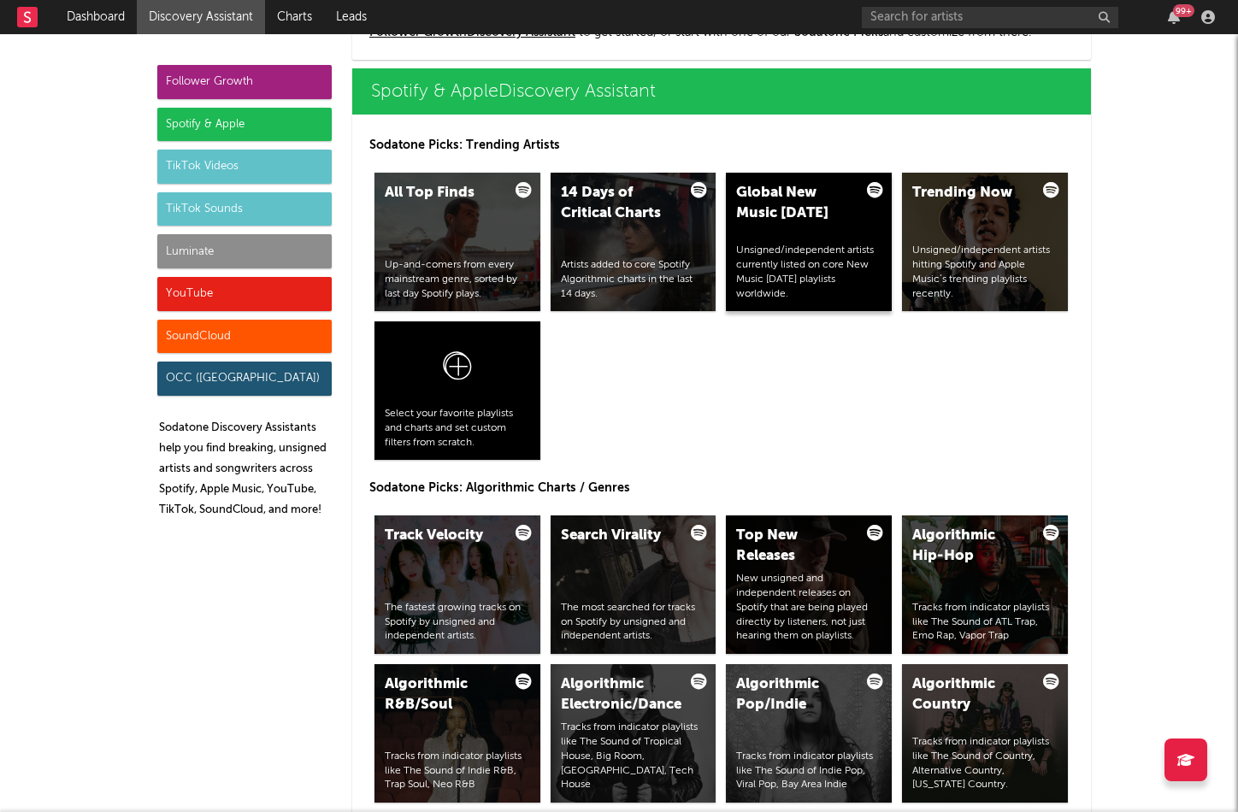
click at [771, 239] on div "Global New Music Friday Unsigned/independent artists currently listed on core N…" at bounding box center [809, 242] width 166 height 139
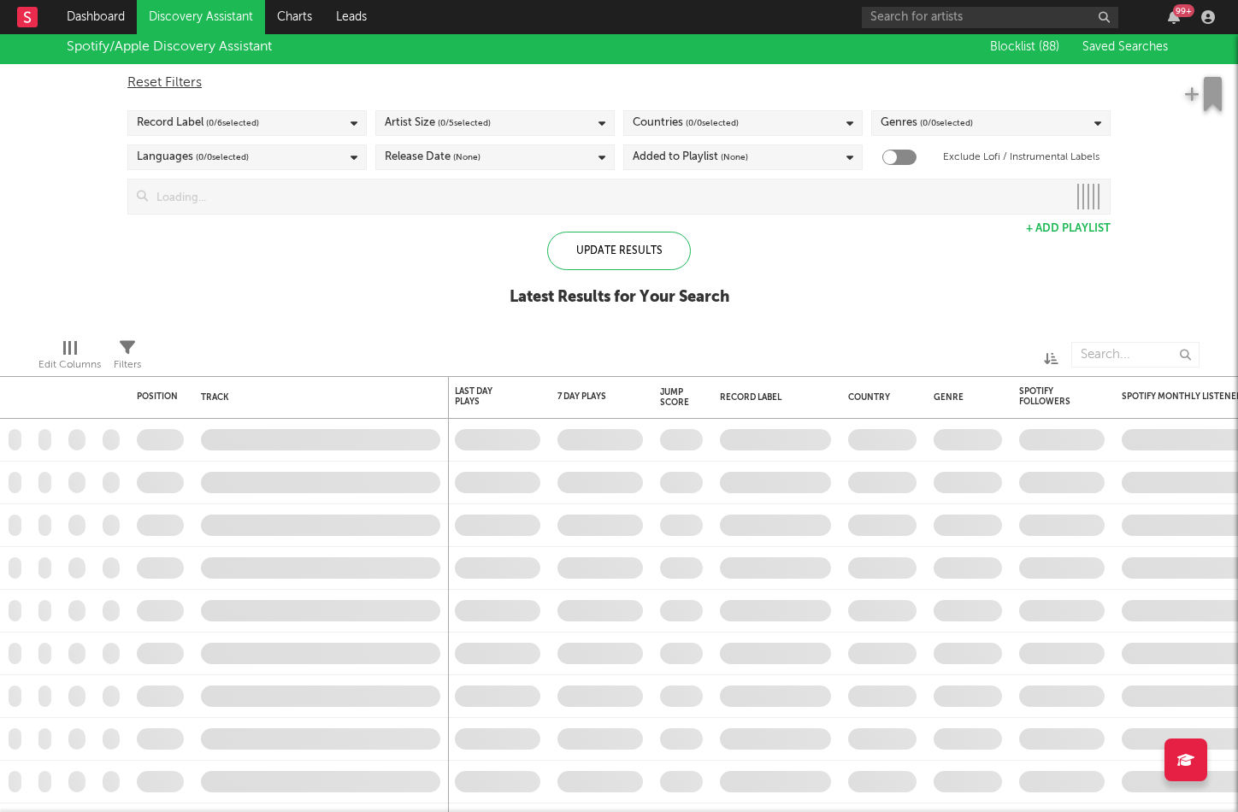
checkbox input "true"
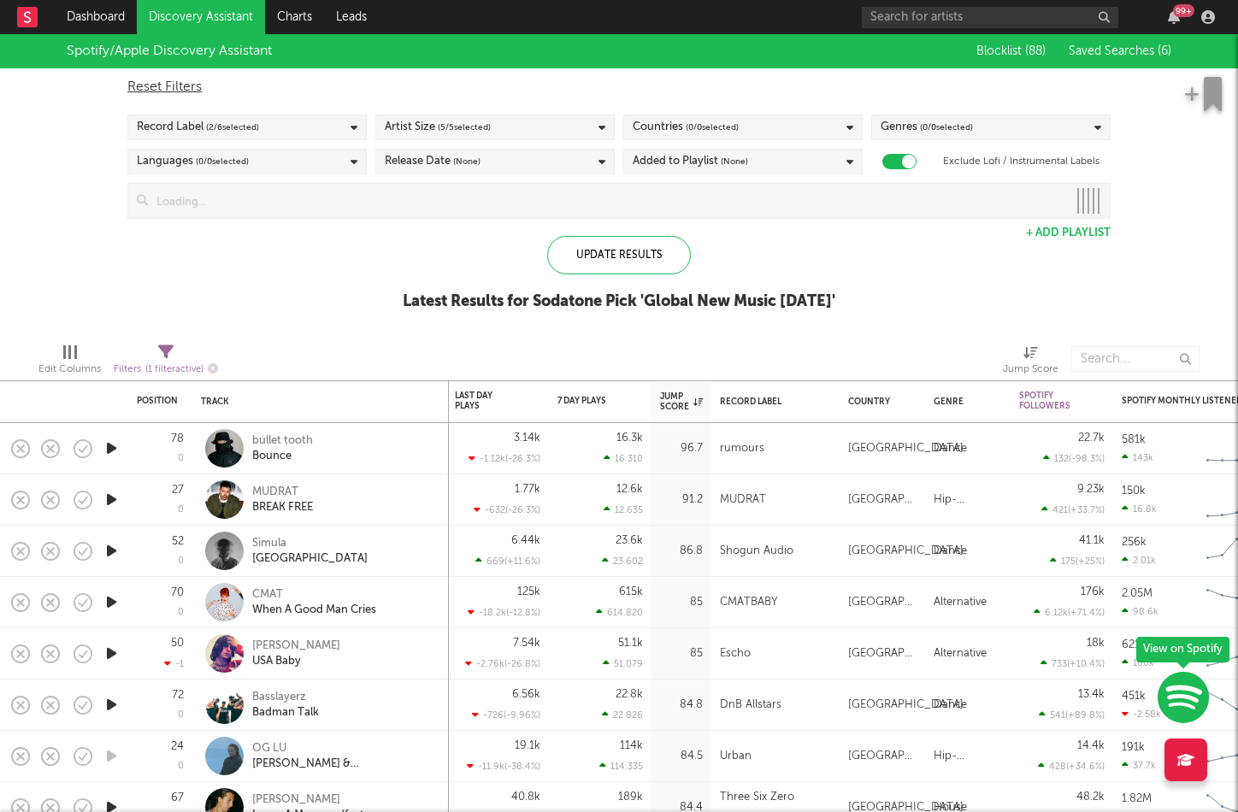
click at [109, 456] on icon "button" at bounding box center [112, 448] width 18 height 21
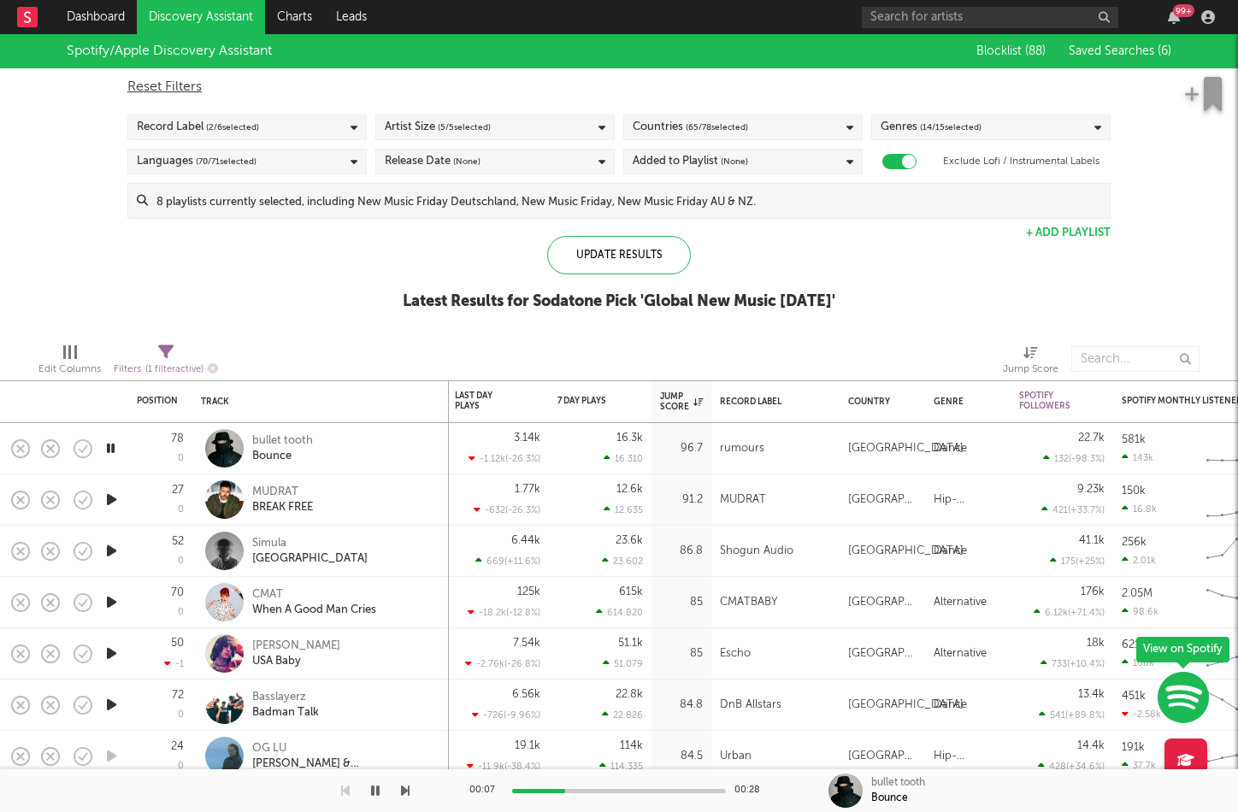
click at [111, 448] on icon "button" at bounding box center [111, 448] width 16 height 21
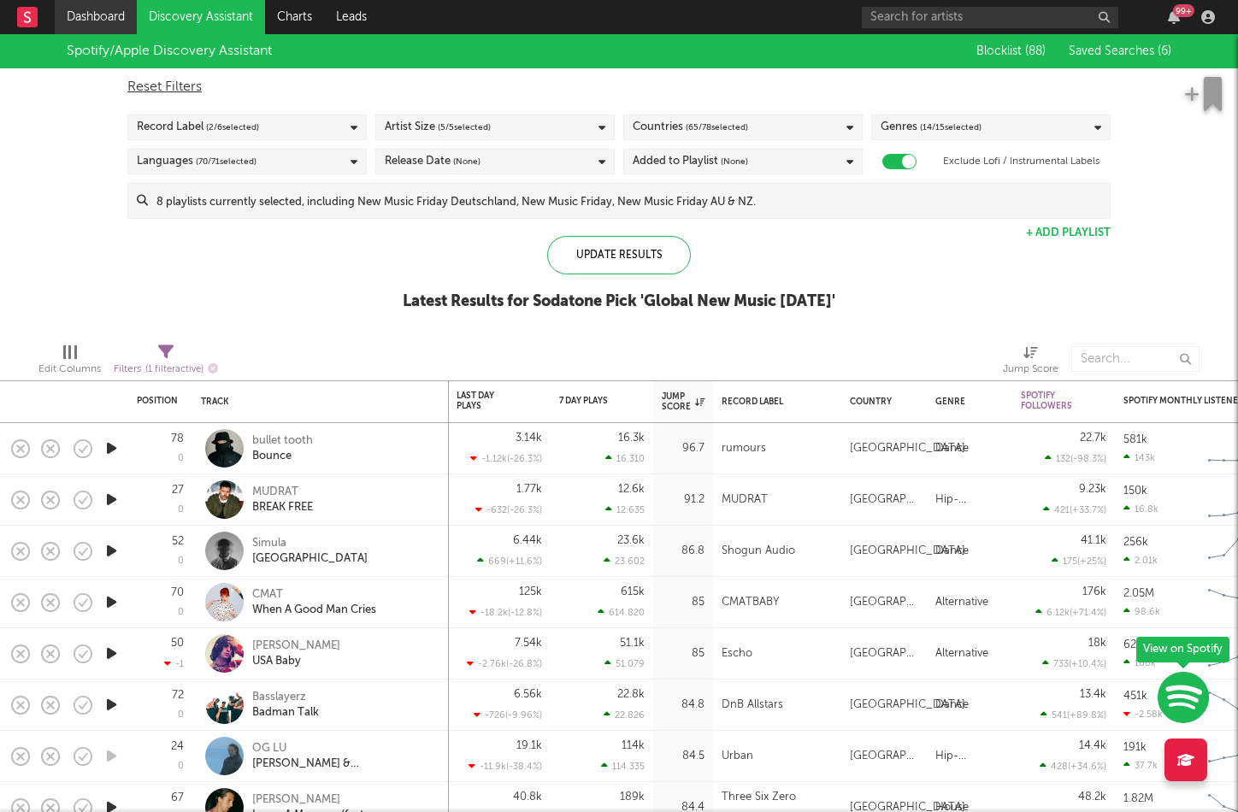
click at [97, 13] on link "Dashboard" at bounding box center [96, 17] width 82 height 34
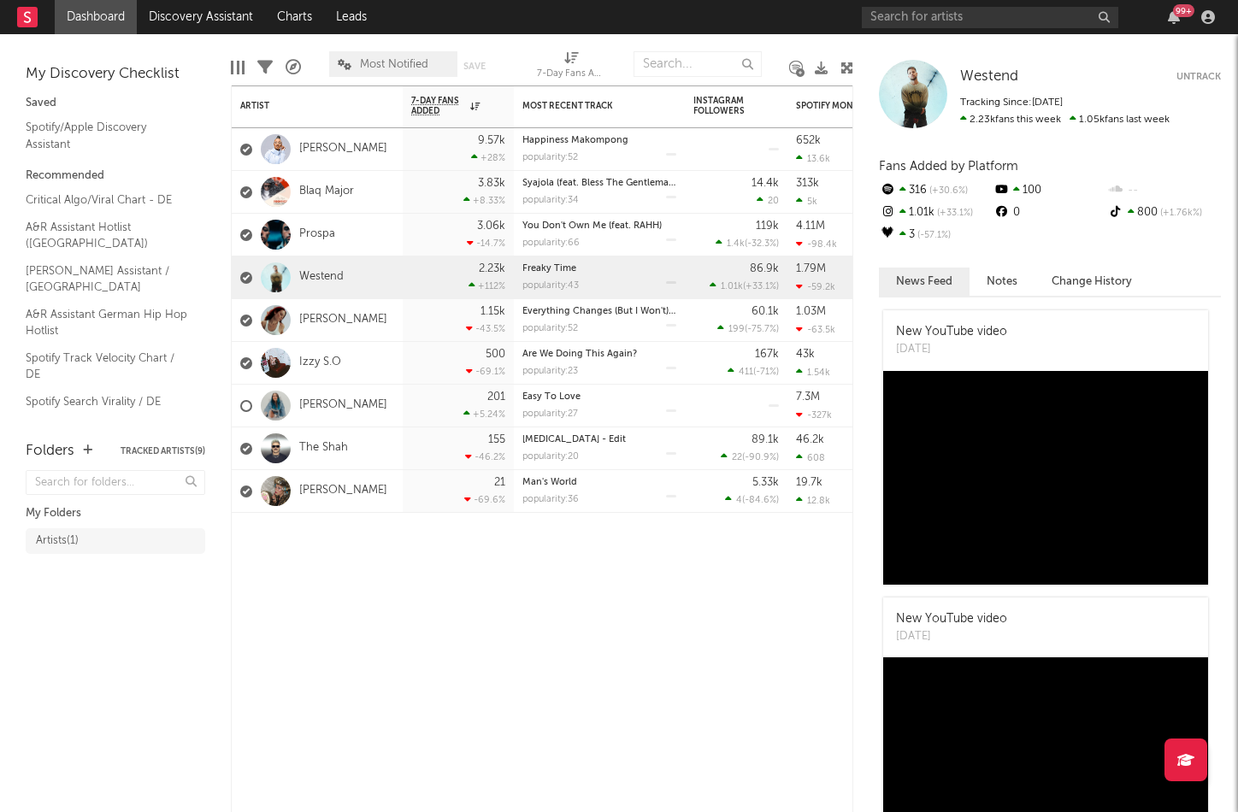
click at [75, 211] on div "Critical Algo/Viral Chart - DE A&R Assistant Hotlist (Germany) Nielsen Assistan…" at bounding box center [116, 362] width 180 height 353
click at [109, 227] on link "A&R Assistant Hotlist ([GEOGRAPHIC_DATA])" at bounding box center [107, 235] width 162 height 35
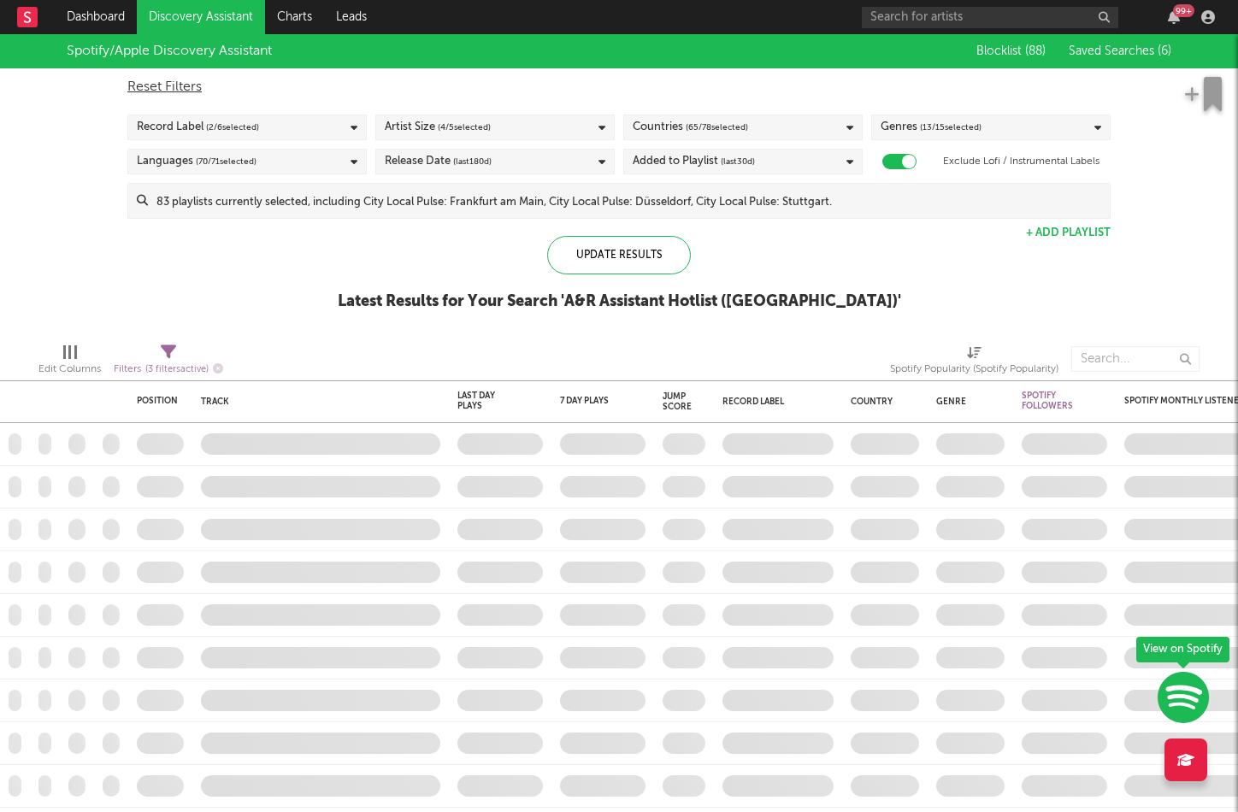
checkbox input "true"
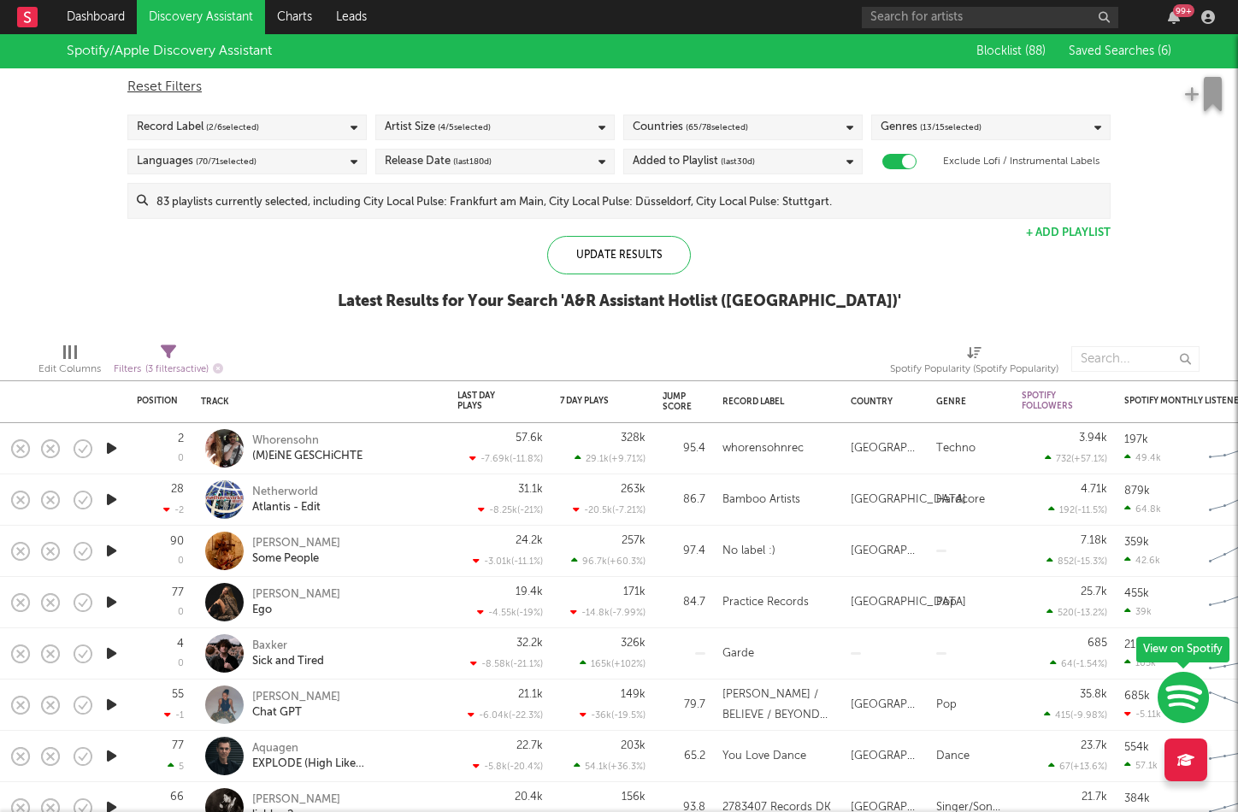
click at [116, 505] on icon "button" at bounding box center [112, 499] width 18 height 21
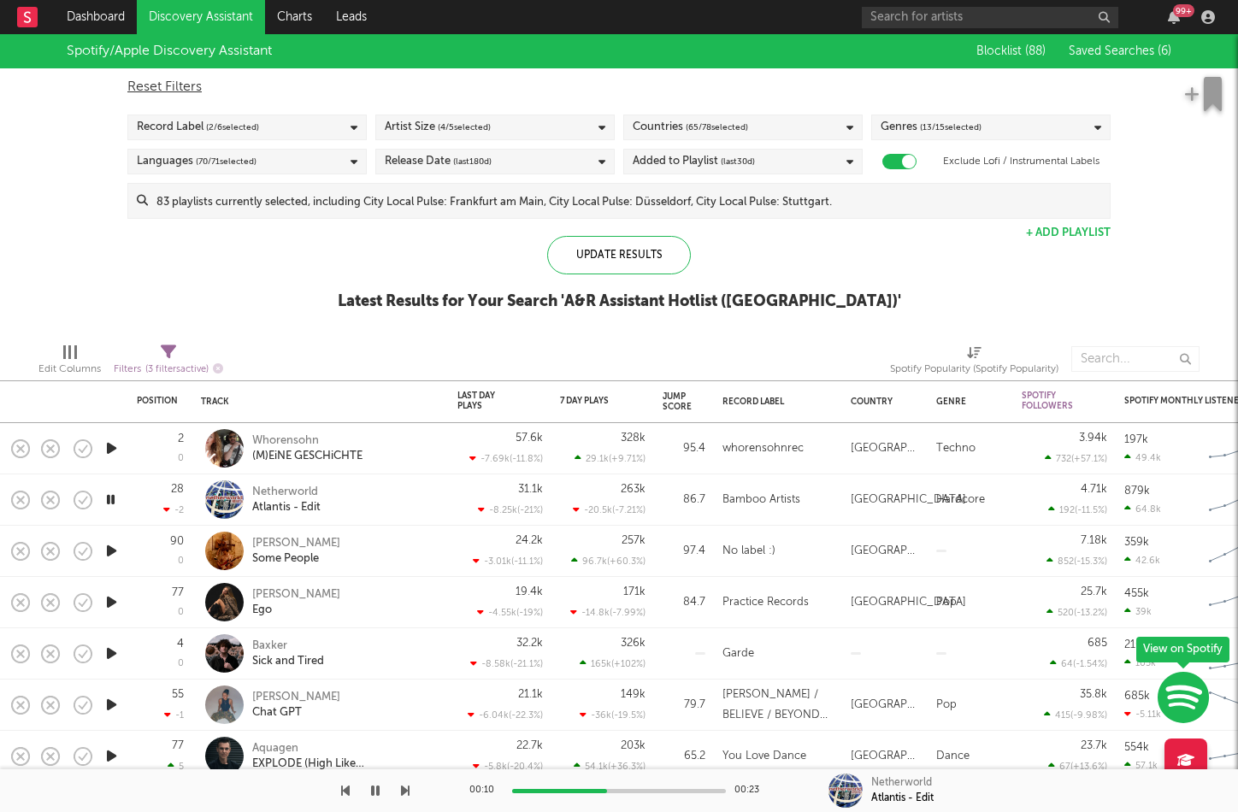
click at [108, 551] on icon "button" at bounding box center [112, 550] width 18 height 21
click at [114, 602] on icon "button" at bounding box center [112, 602] width 18 height 21
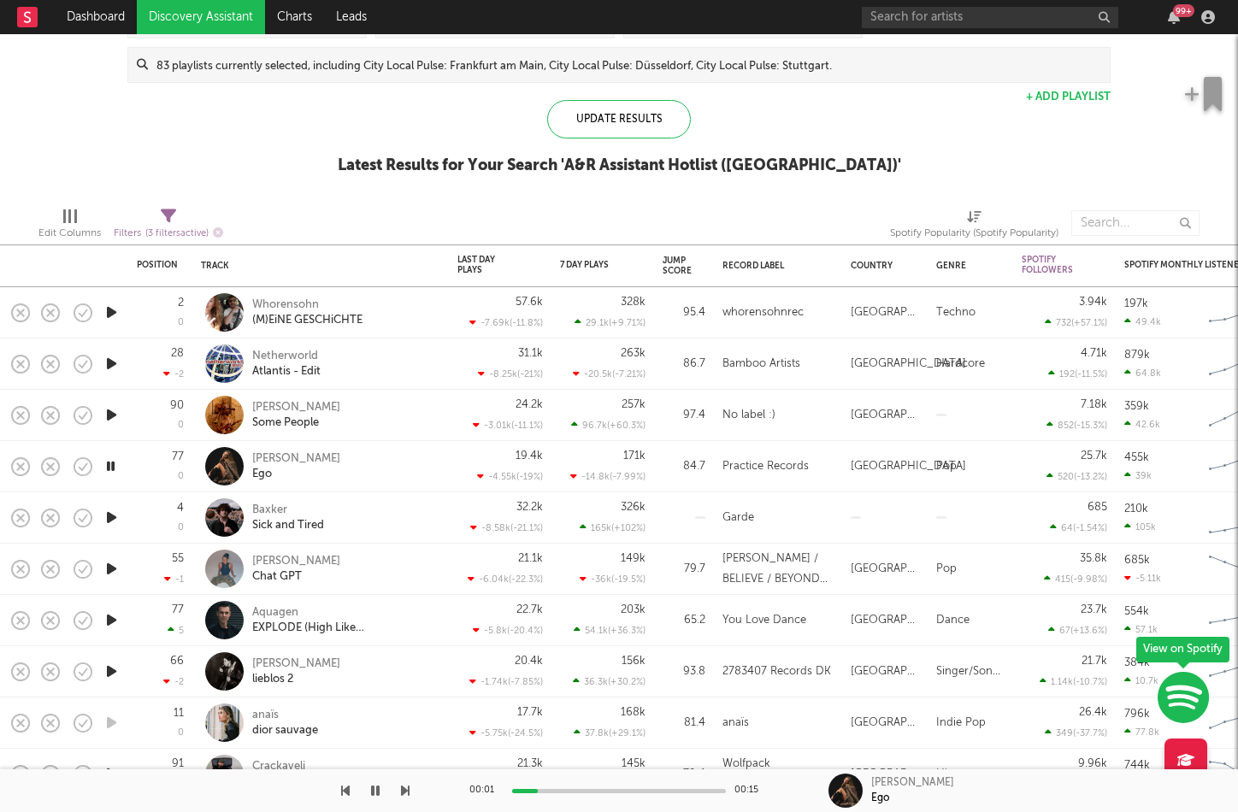
click at [109, 521] on icon "button" at bounding box center [112, 517] width 18 height 21
click at [109, 569] on icon "button" at bounding box center [112, 568] width 18 height 21
click at [106, 622] on icon "button" at bounding box center [112, 620] width 18 height 21
click at [109, 672] on icon "button" at bounding box center [112, 671] width 18 height 21
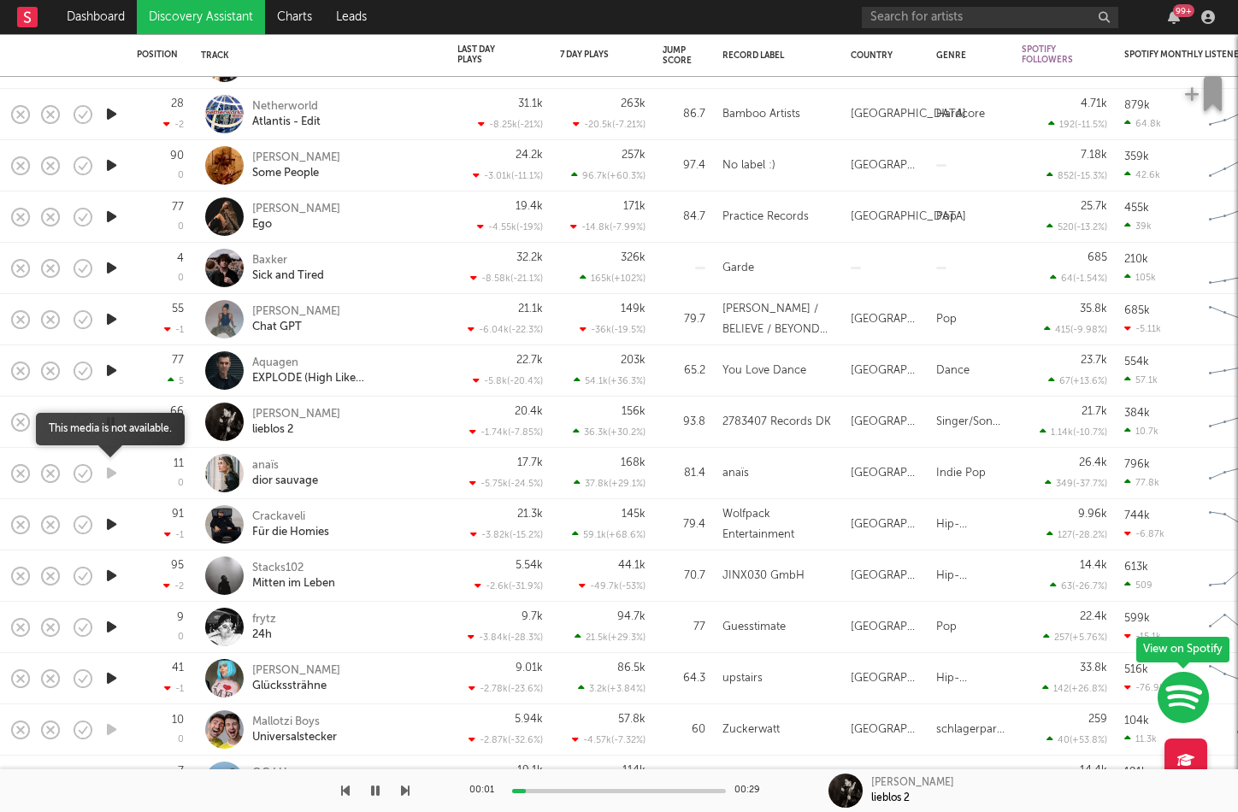
click at [107, 472] on icon "button" at bounding box center [112, 473] width 18 height 21
click at [106, 521] on icon "button" at bounding box center [112, 524] width 18 height 21
click at [109, 575] on icon "button" at bounding box center [112, 575] width 18 height 21
click at [112, 625] on icon "button" at bounding box center [112, 626] width 18 height 21
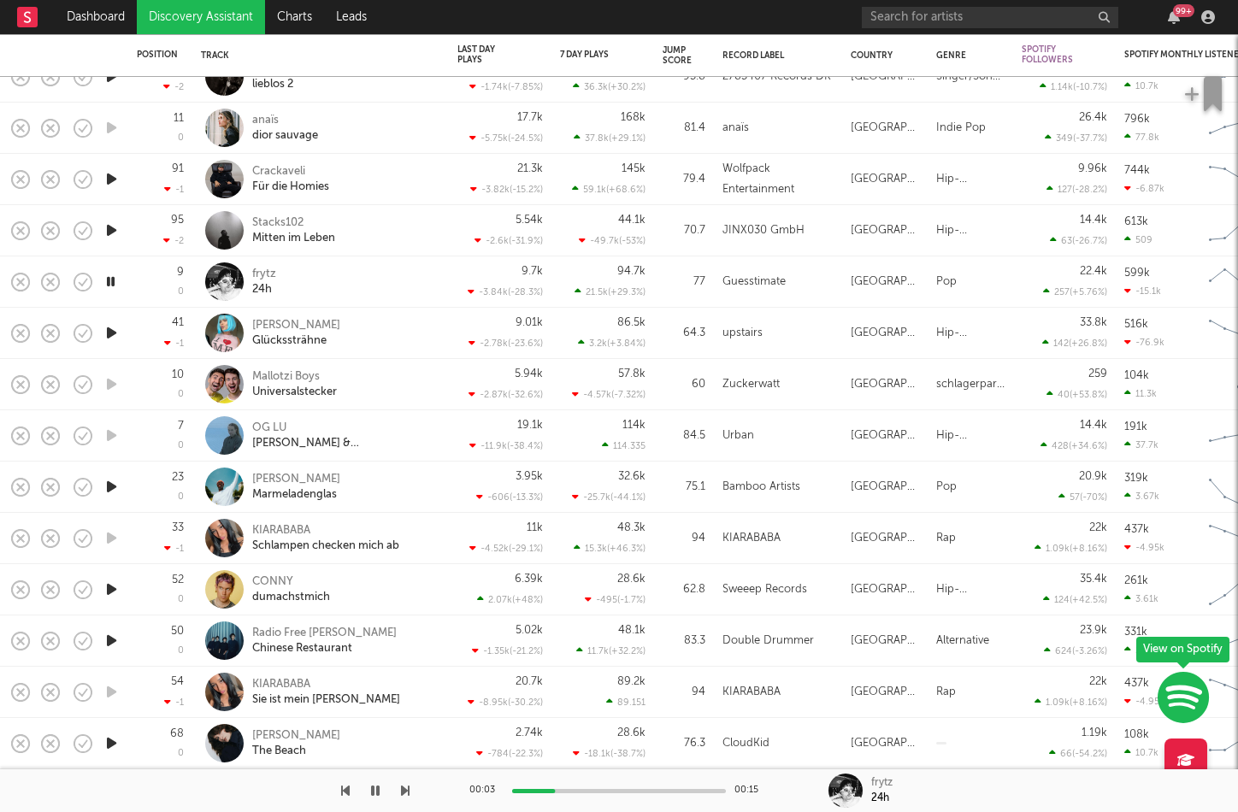
click at [105, 484] on icon "button" at bounding box center [112, 486] width 18 height 21
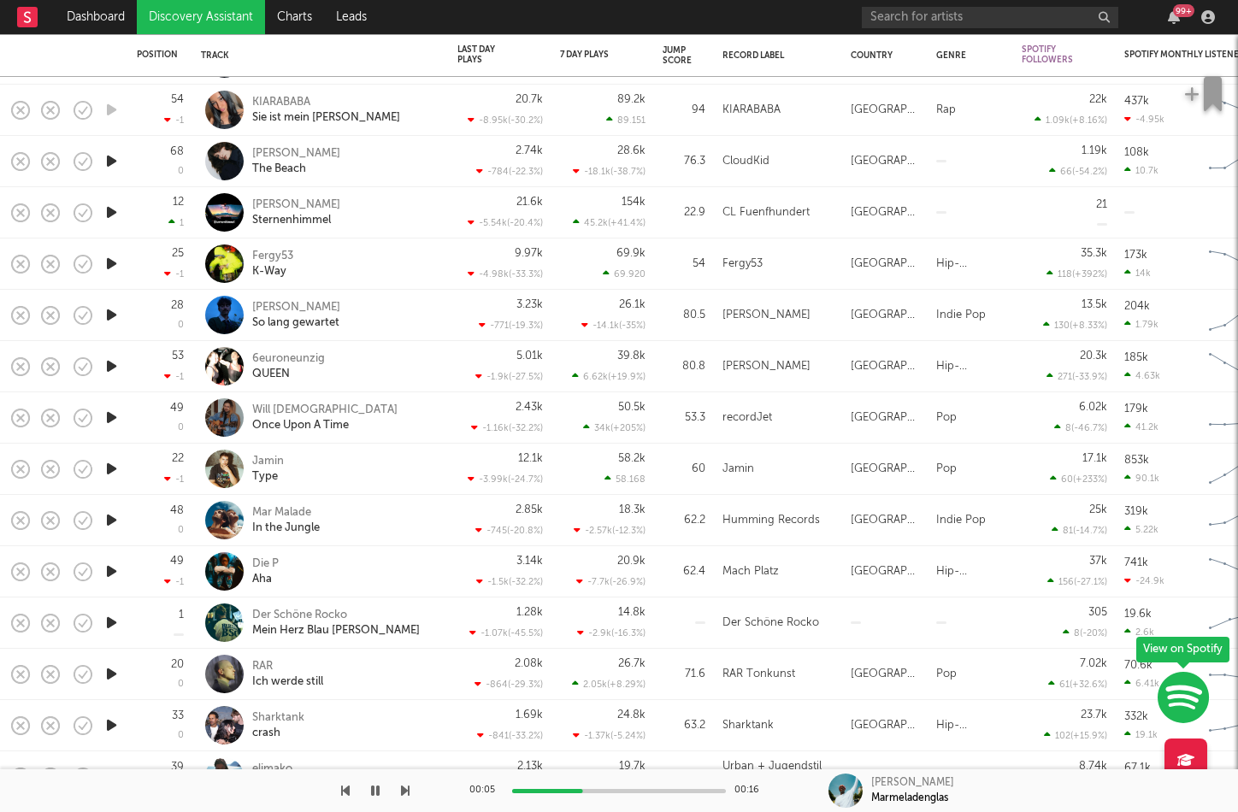
click at [105, 416] on icon "button" at bounding box center [112, 417] width 18 height 21
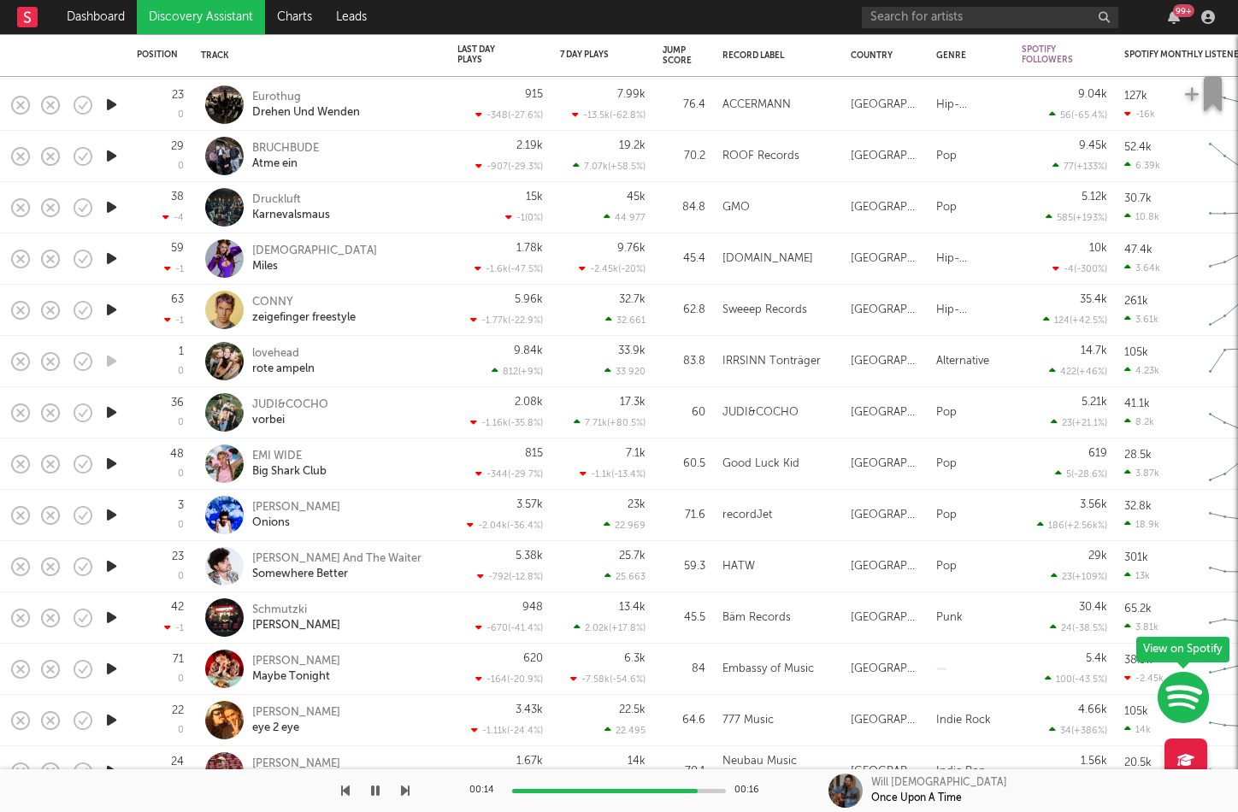
click at [105, 409] on icon "button" at bounding box center [112, 412] width 18 height 21
click at [105, 409] on icon "button" at bounding box center [111, 412] width 16 height 21
